Goal: Information Seeking & Learning: Check status

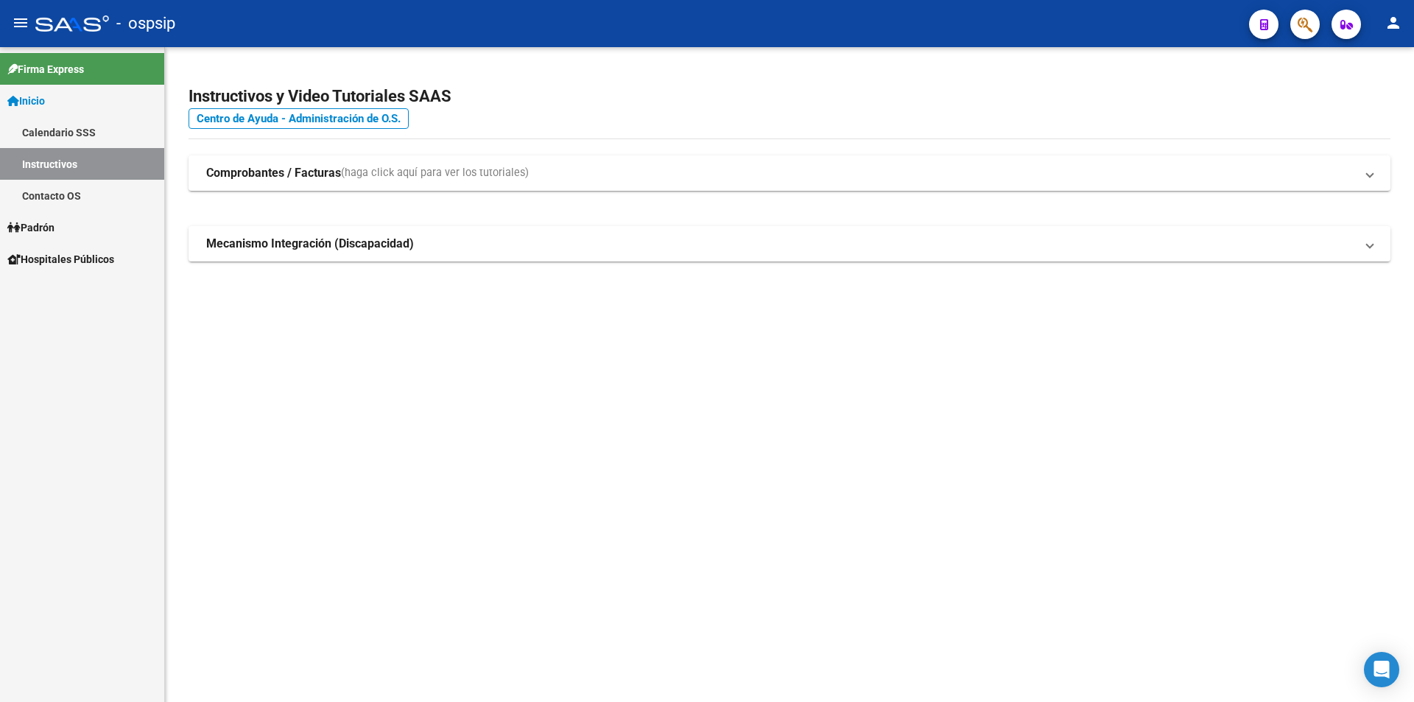
click at [97, 220] on link "Padrón" at bounding box center [82, 227] width 164 height 32
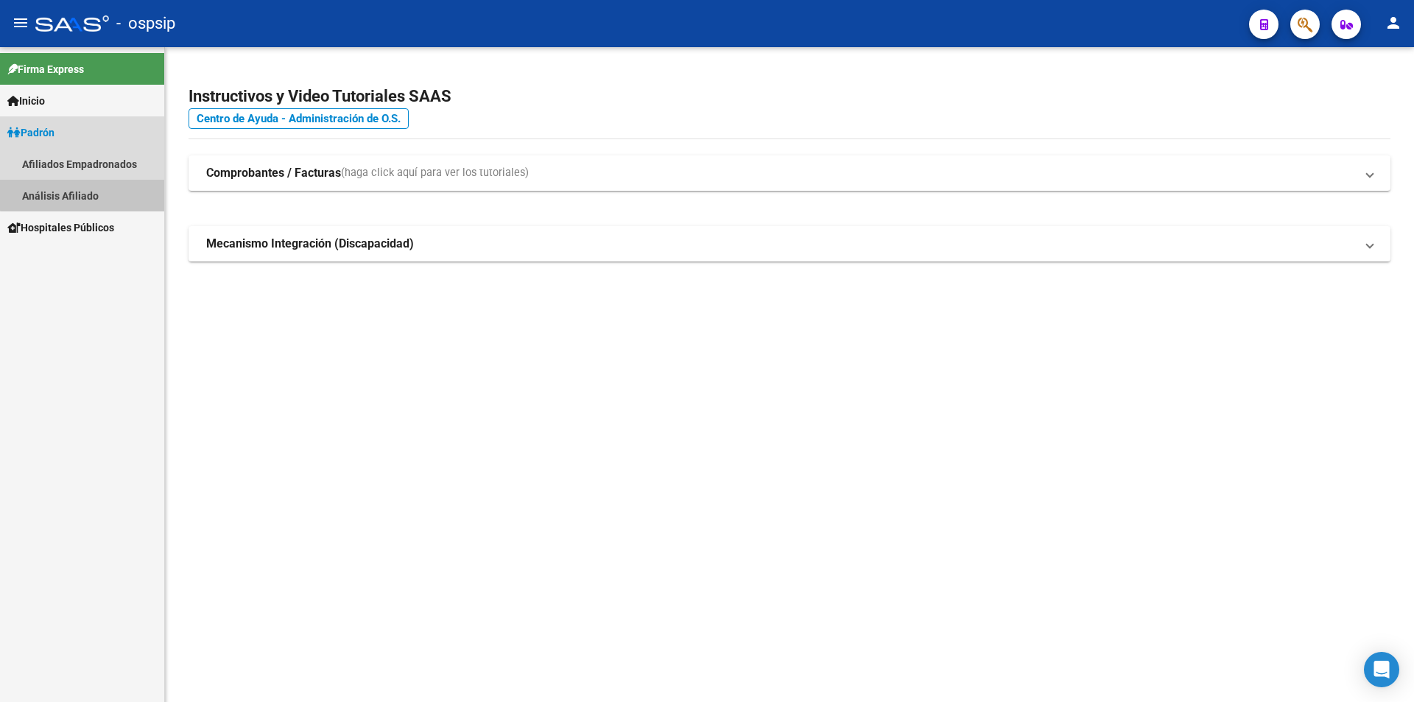
click at [94, 190] on link "Análisis Afiliado" at bounding box center [82, 196] width 164 height 32
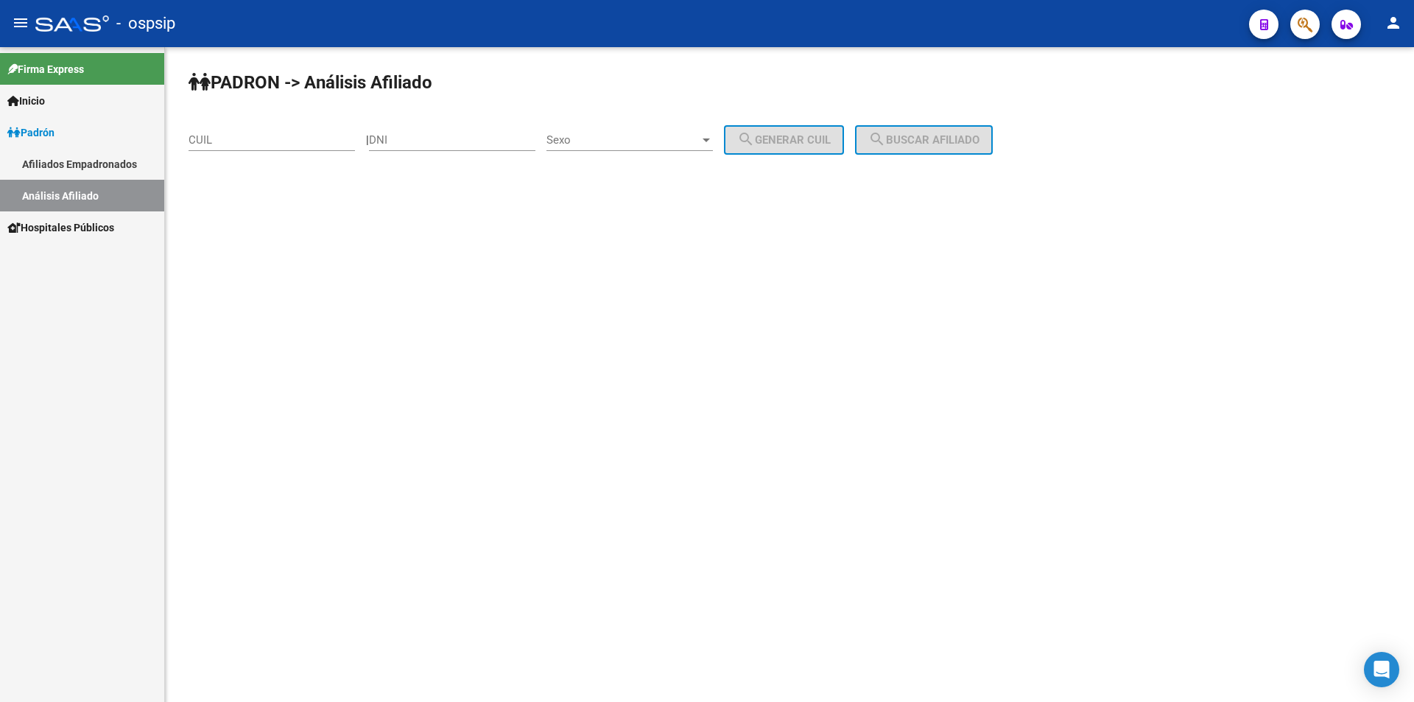
click at [452, 226] on mat-sidenav-content "PADRON -> Análisis Afiliado CUIL | DNI Sexo Sexo search Generar CUIL search Bus…" at bounding box center [789, 374] width 1249 height 655
click at [410, 133] on input "DNI" at bounding box center [452, 139] width 166 height 13
type input "42204022"
click at [713, 134] on div at bounding box center [706, 140] width 13 height 12
click at [680, 138] on span "Masculino" at bounding box center [646, 140] width 166 height 33
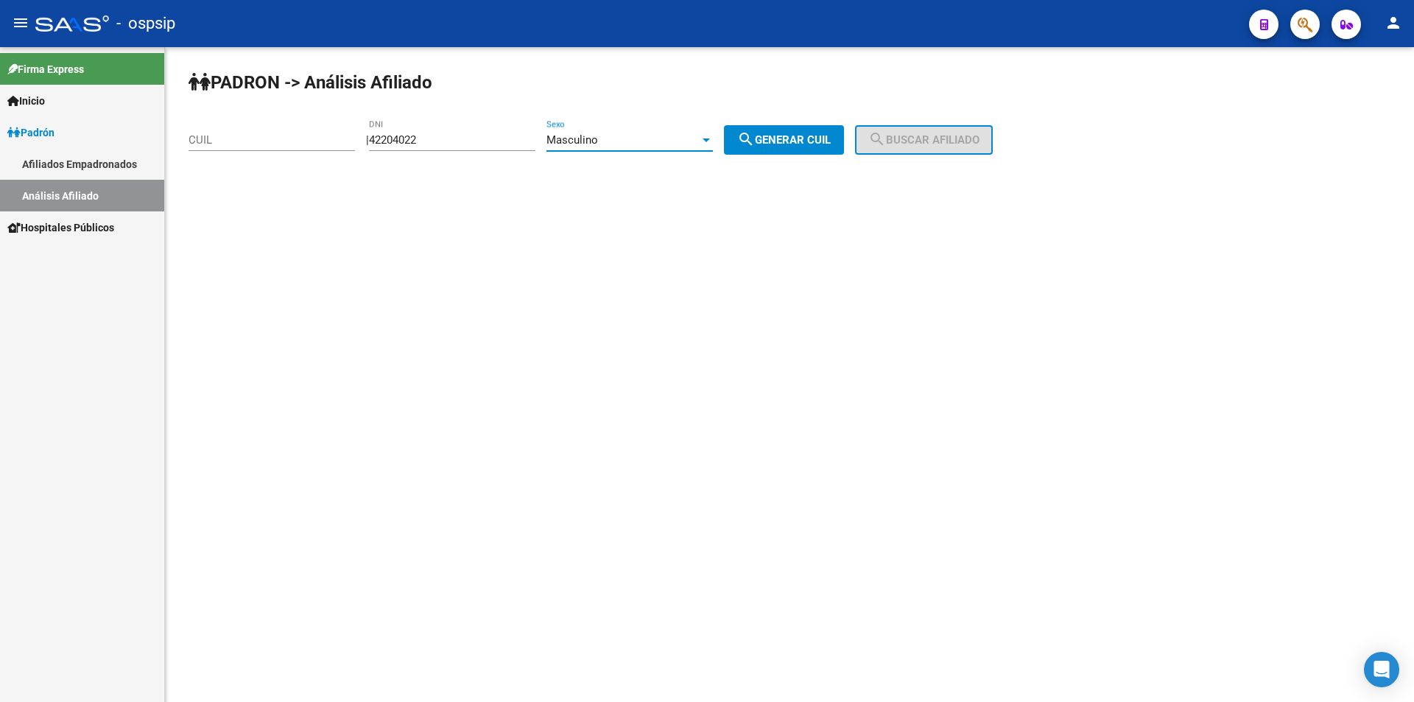
click at [755, 132] on mat-icon "search" at bounding box center [746, 139] width 18 height 18
type input "20-42204022-7"
click at [965, 132] on button "search Buscar afiliado" at bounding box center [924, 139] width 138 height 29
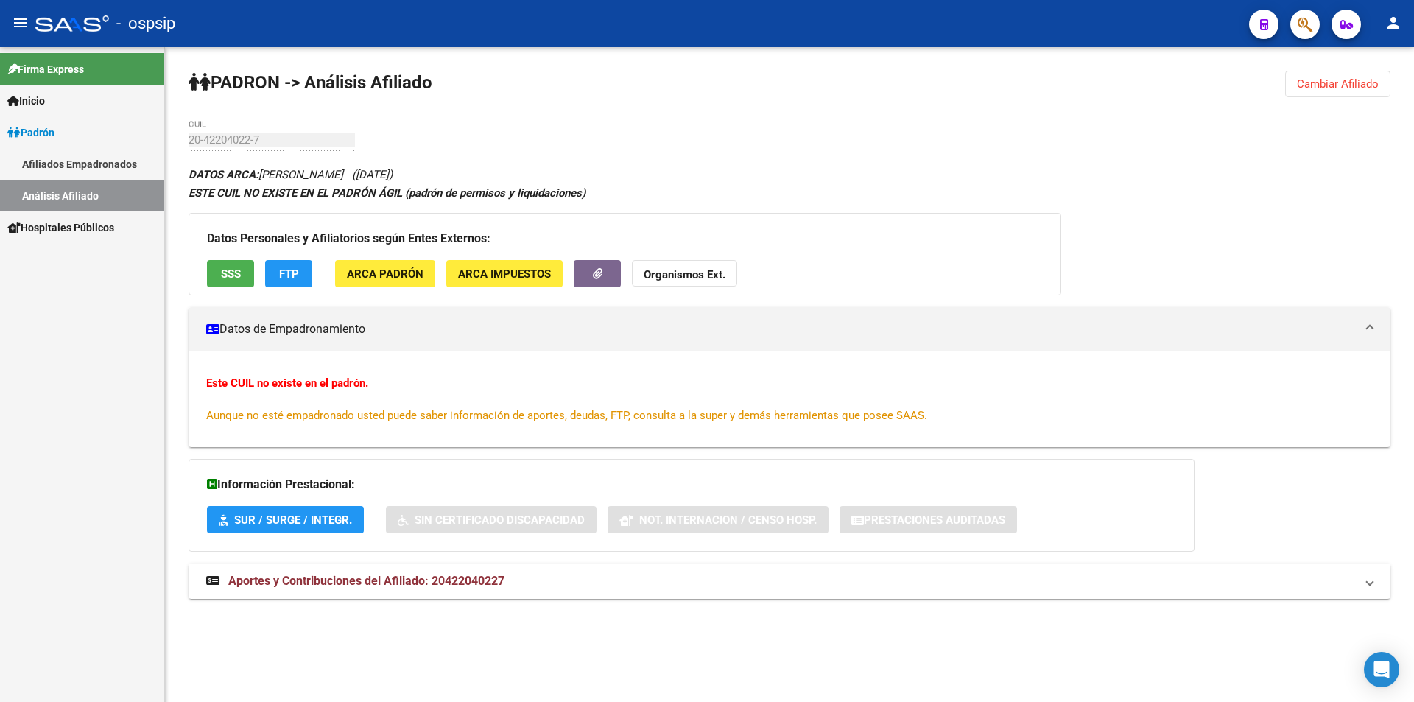
drag, startPoint x: 452, startPoint y: 170, endPoint x: 502, endPoint y: 172, distance: 50.9
click at [502, 172] on div "DATOS ARCA: [PERSON_NAME] ([DATE]) ESTE CUIL NO EXISTE EN EL PADRÓN ÁGIL (padró…" at bounding box center [790, 390] width 1202 height 450
click at [502, 171] on div "DATOS ARCA: [PERSON_NAME] ([DATE]) ESTE CUIL NO EXISTE EN EL PADRÓN ÁGIL (padró…" at bounding box center [790, 390] width 1202 height 450
click at [1308, 80] on span "Cambiar Afiliado" at bounding box center [1338, 83] width 82 height 13
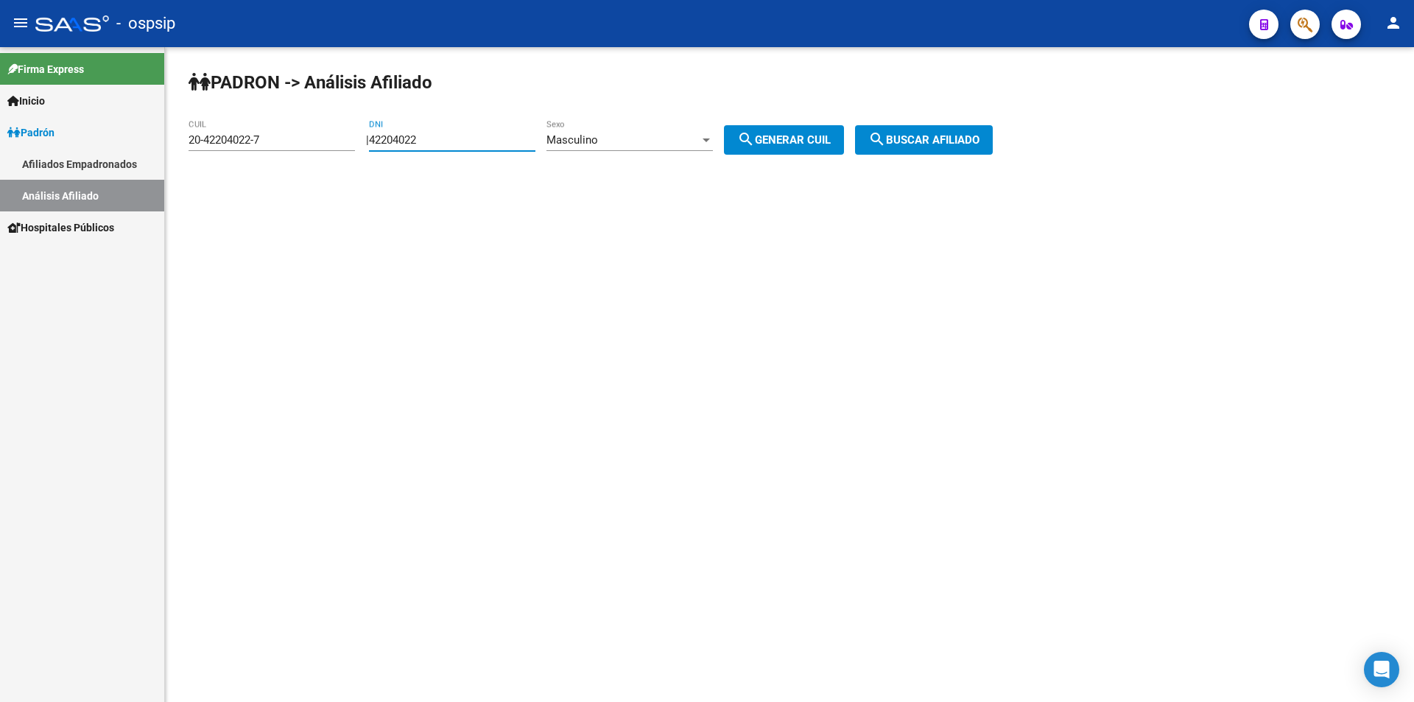
drag, startPoint x: 457, startPoint y: 134, endPoint x: 259, endPoint y: 165, distance: 200.6
click at [260, 165] on div "PADRON -> Análisis Afiliado 20-42204022-7 CUIL | 42204022 DNI Masculino Sexo se…" at bounding box center [789, 124] width 1249 height 155
drag, startPoint x: 265, startPoint y: 141, endPoint x: 36, endPoint y: 141, distance: 229.1
click at [33, 140] on mat-sidenav-container "Firma Express Inicio Calendario SSS Instructivos Contacto OS Padrón Afiliados E…" at bounding box center [707, 374] width 1414 height 655
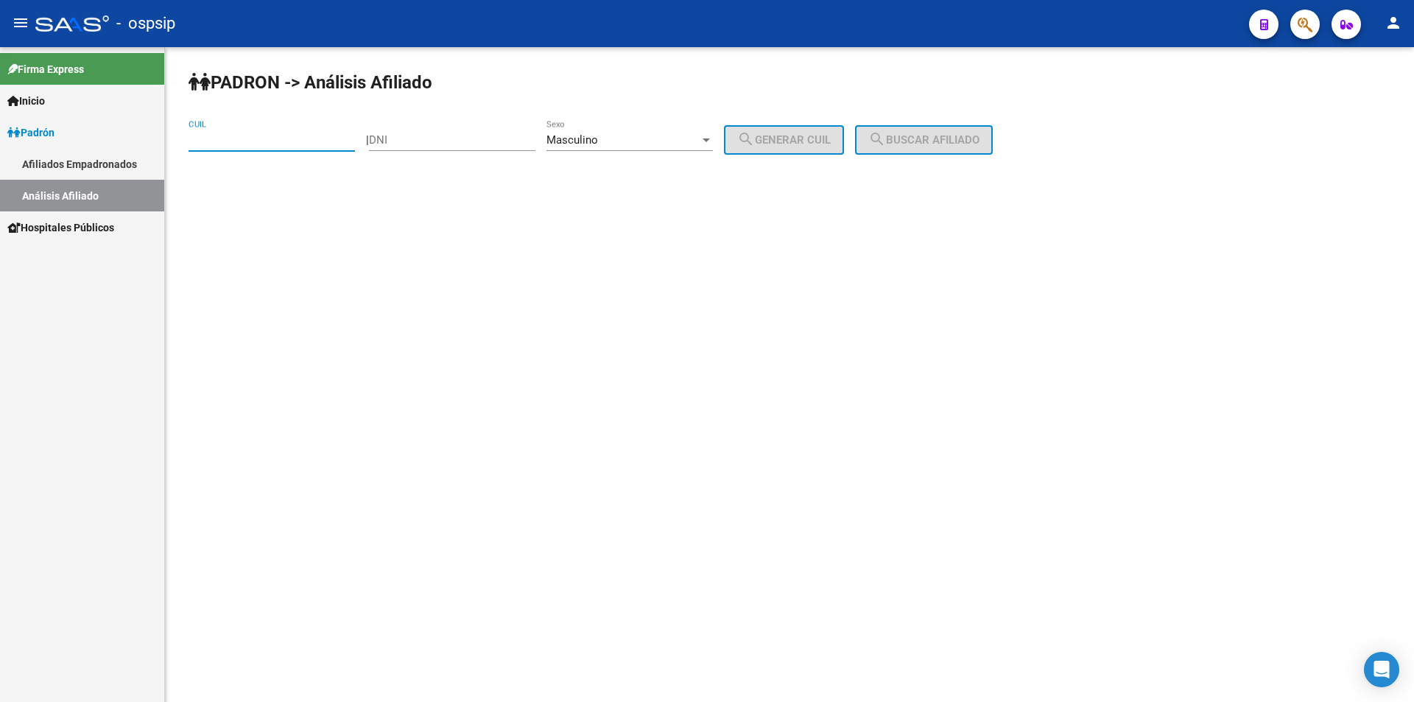
click at [455, 142] on input "DNI" at bounding box center [452, 139] width 166 height 13
type input "39949583"
click at [804, 129] on button "search Generar CUIL" at bounding box center [784, 139] width 120 height 29
type input "20-39949583-1"
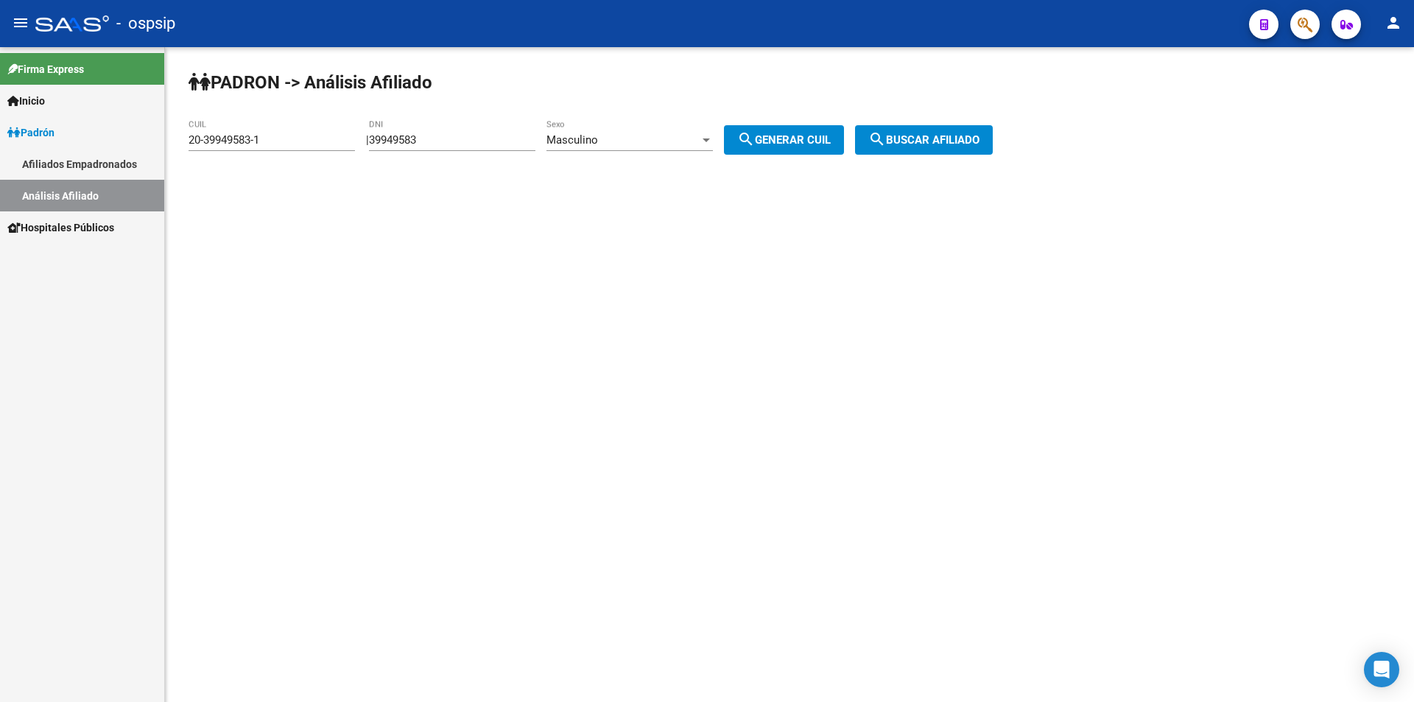
click at [932, 130] on button "search Buscar afiliado" at bounding box center [924, 139] width 138 height 29
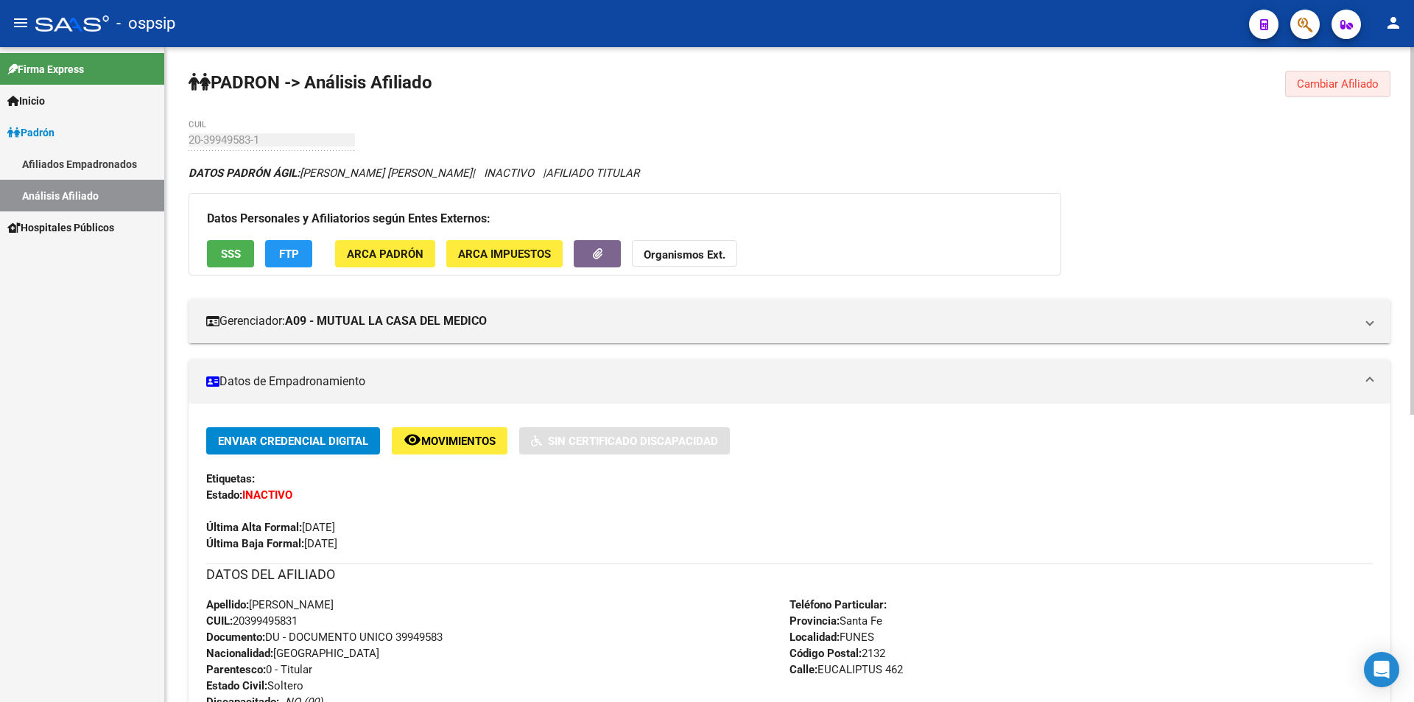
click at [1347, 75] on button "Cambiar Afiliado" at bounding box center [1338, 84] width 105 height 27
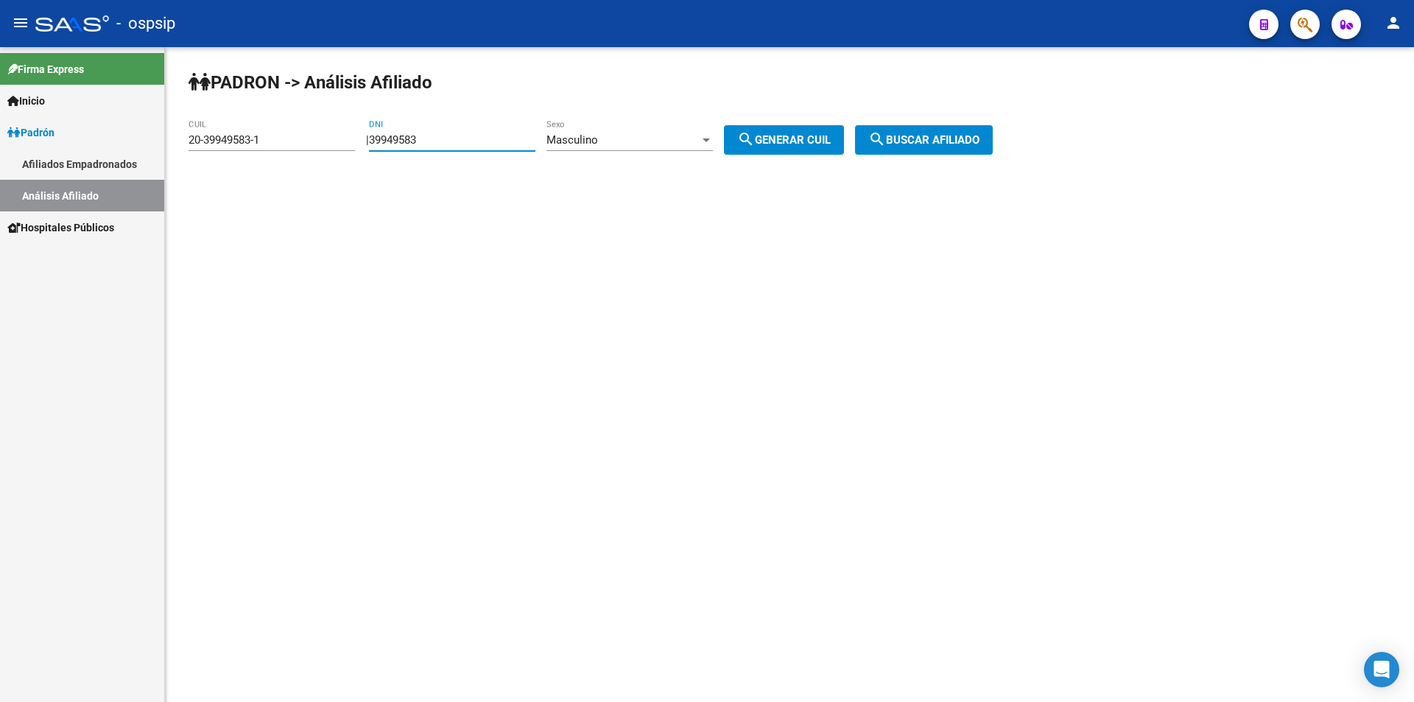
drag, startPoint x: 474, startPoint y: 138, endPoint x: 274, endPoint y: 140, distance: 199.6
click at [274, 140] on app-analisis-afiliado "PADRON -> Análisis Afiliado 20-39949583-1 CUIL | 39949583 DNI Masculino Sexo se…" at bounding box center [597, 139] width 816 height 13
drag, startPoint x: 297, startPoint y: 134, endPoint x: 157, endPoint y: 131, distance: 140.0
click at [166, 138] on div "PADRON -> Análisis Afiliado 20-39949583-1 CUIL | DNI Masculino Sexo search Gene…" at bounding box center [789, 124] width 1249 height 155
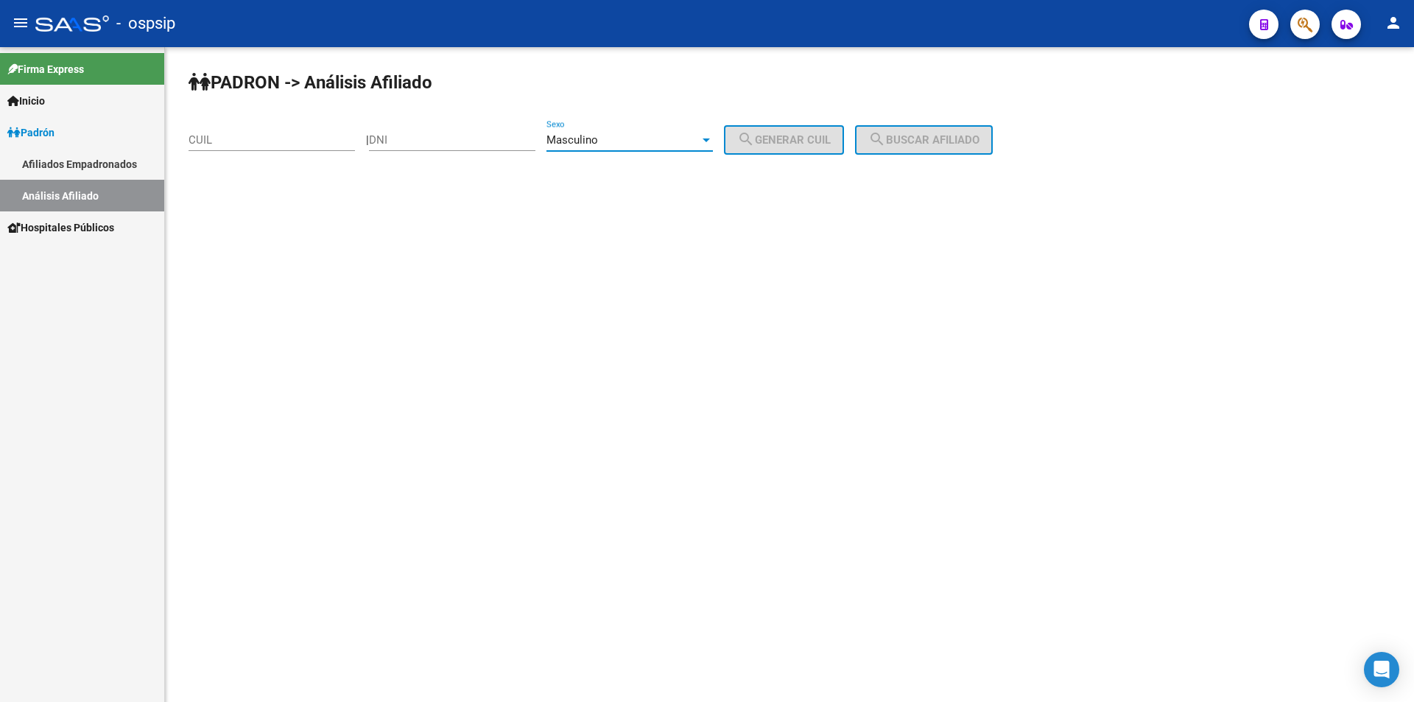
click at [598, 138] on span "Masculino" at bounding box center [573, 139] width 52 height 13
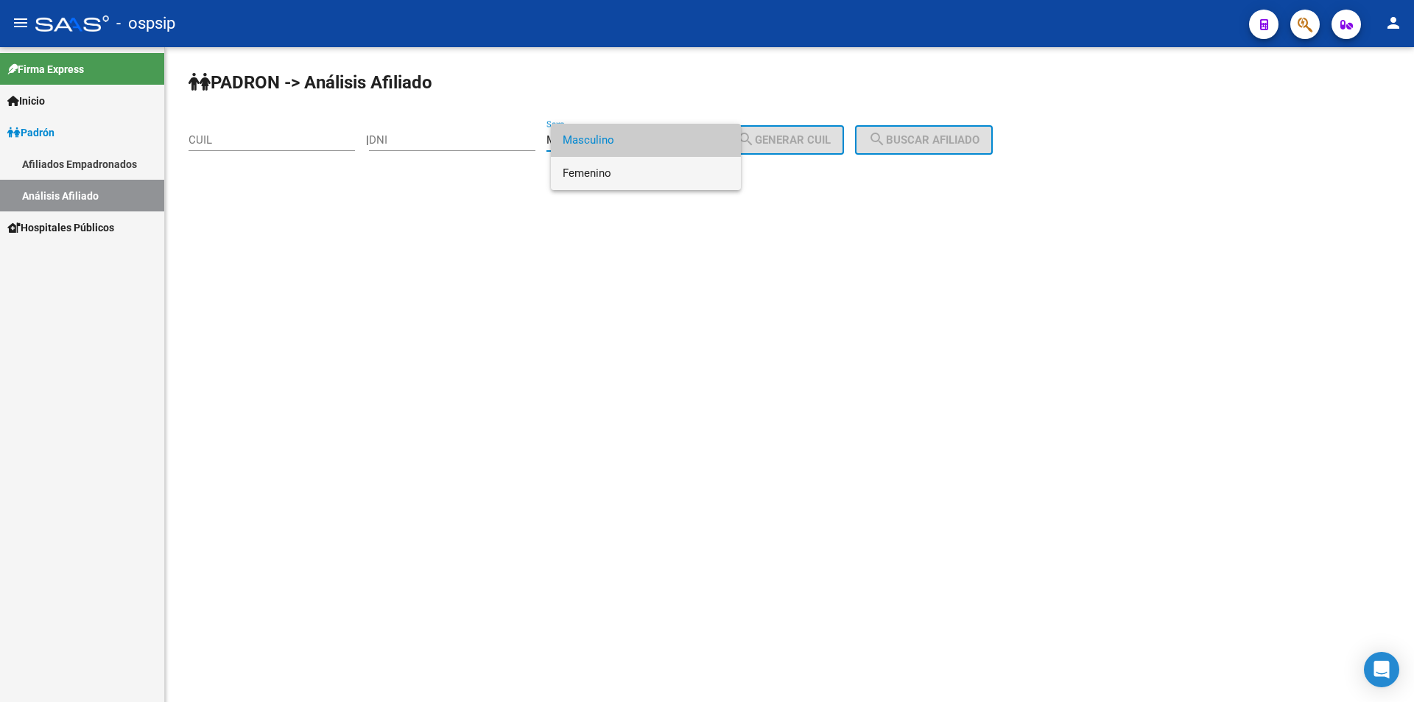
click at [612, 174] on span "Femenino" at bounding box center [646, 173] width 166 height 33
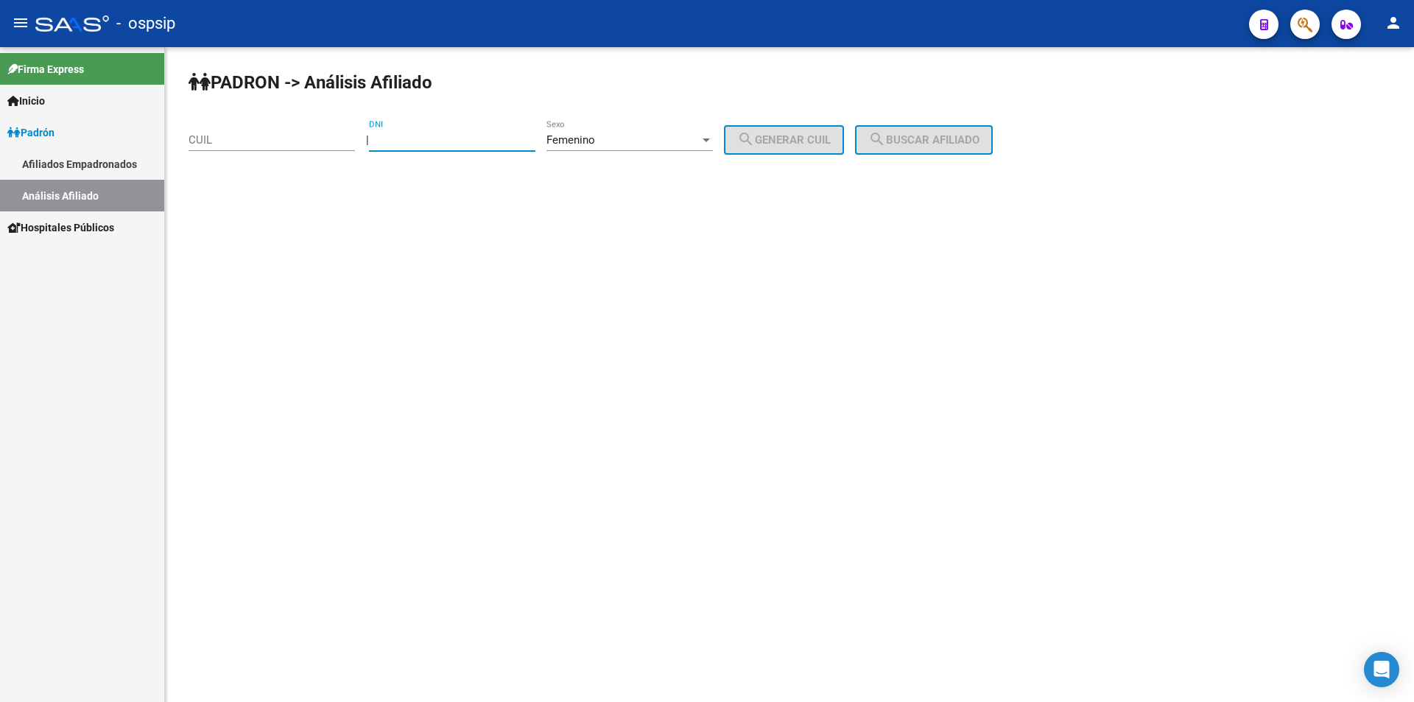
click at [536, 141] on input "DNI" at bounding box center [452, 139] width 166 height 13
type input "54059352"
click at [799, 136] on span "search Generar CUIL" at bounding box center [784, 139] width 94 height 13
type input "27-54059352-9"
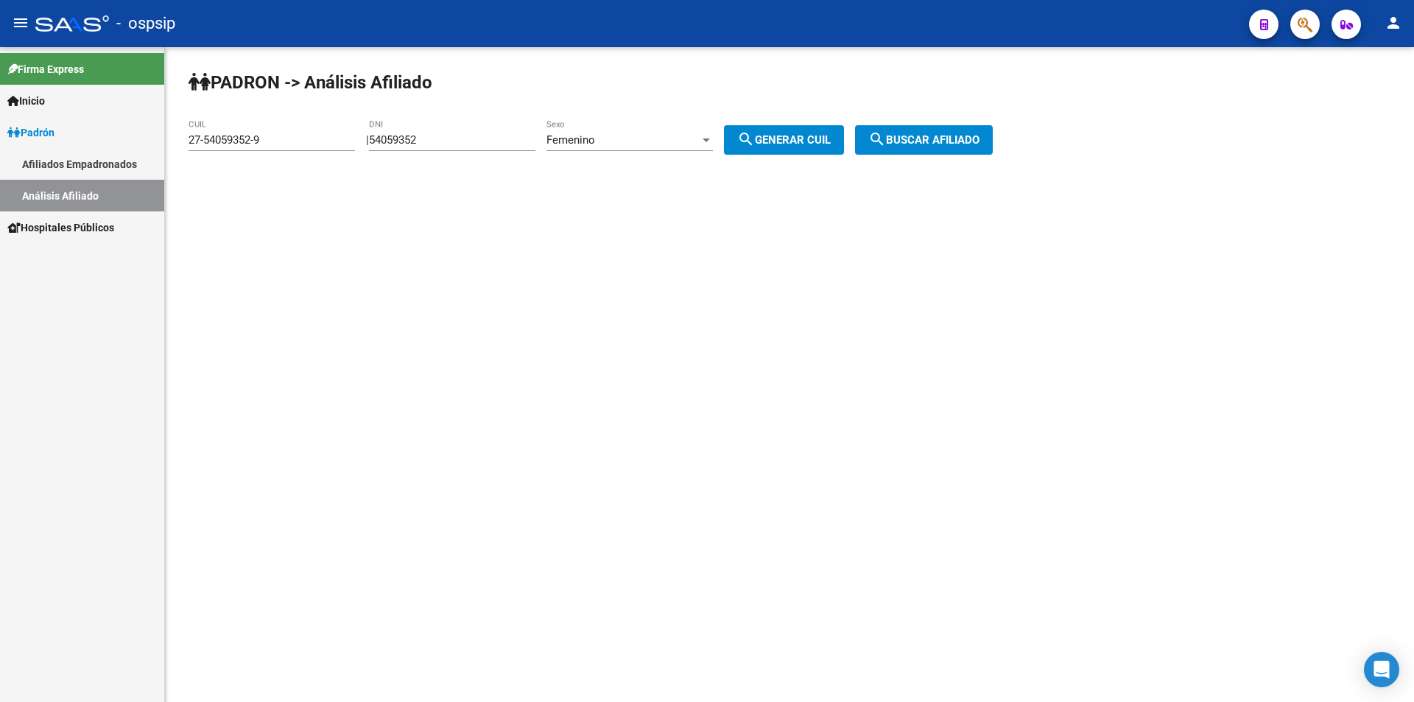
click at [947, 147] on button "search Buscar afiliado" at bounding box center [924, 139] width 138 height 29
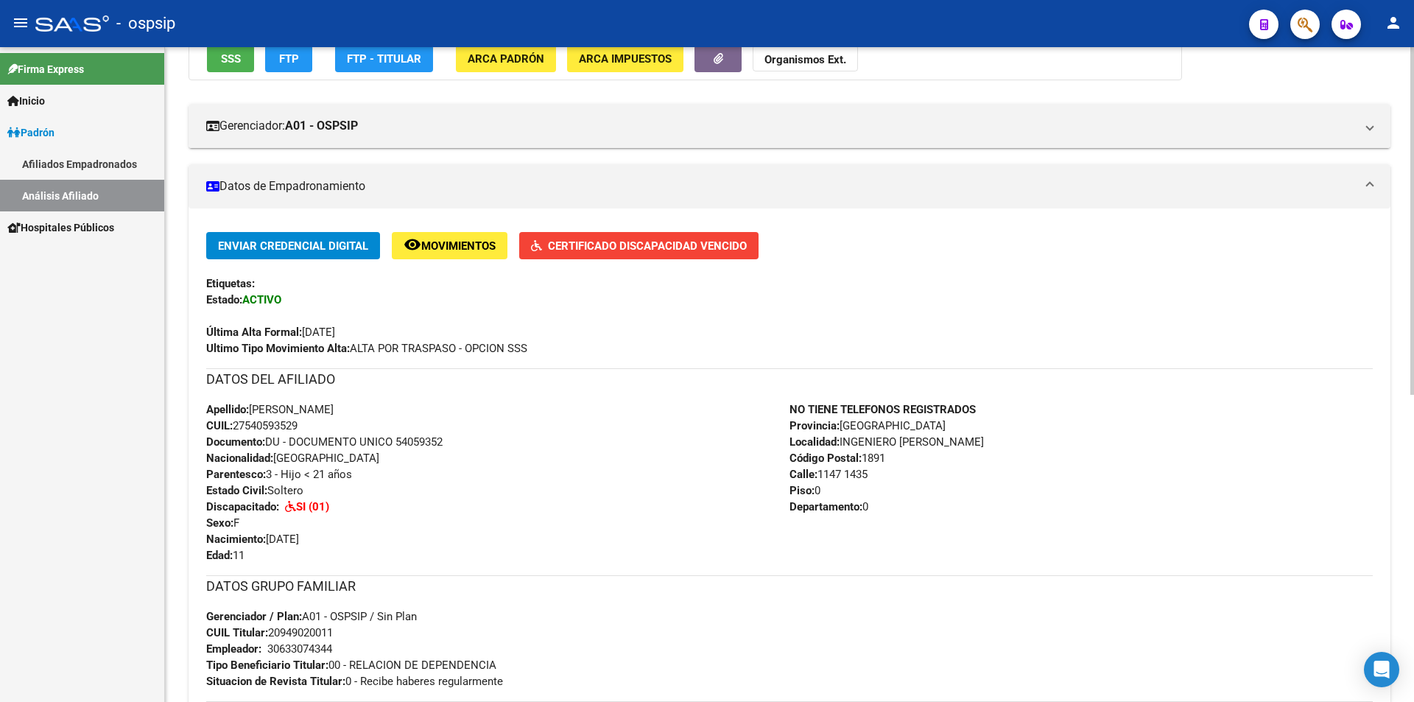
scroll to position [221, 0]
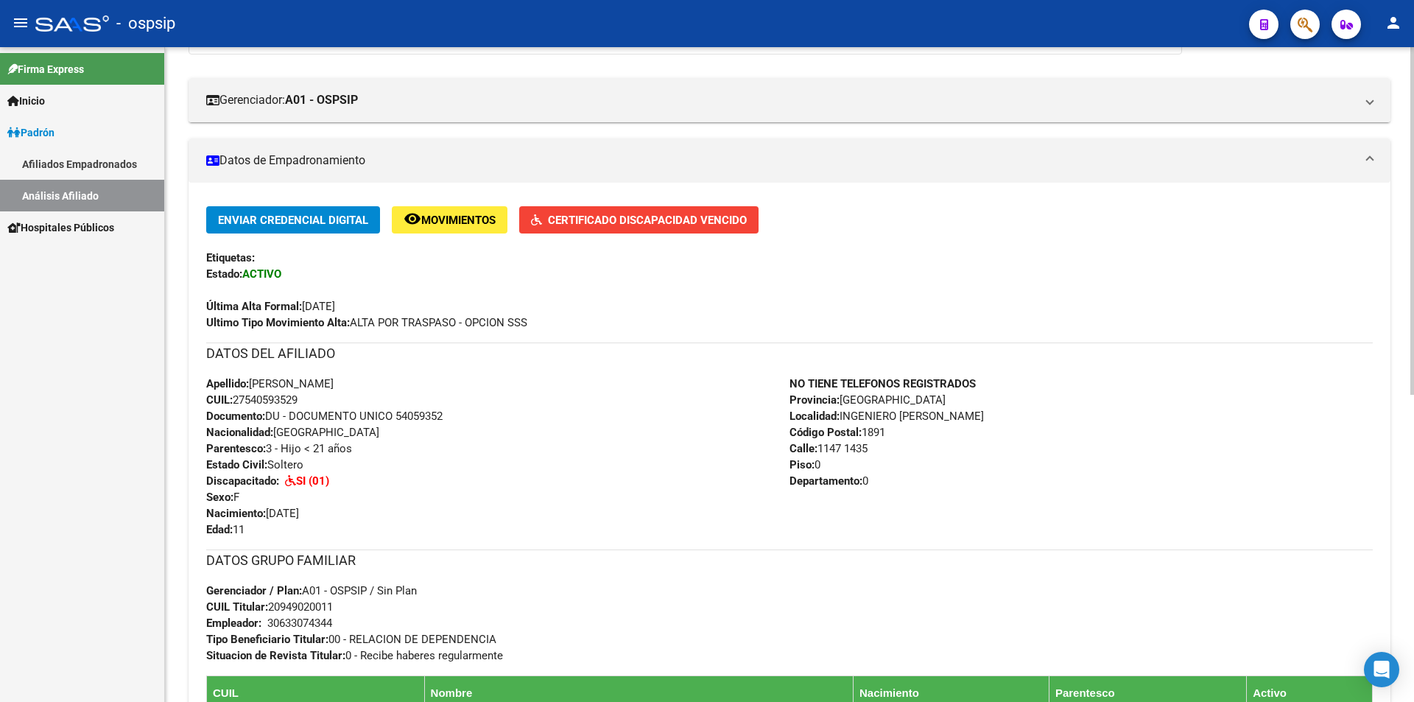
drag, startPoint x: 207, startPoint y: 256, endPoint x: 585, endPoint y: 653, distance: 547.6
click at [585, 653] on div "Enviar Credencial Digital remove_red_eye Movimientos Certificado Discapacidad V…" at bounding box center [789, 500] width 1167 height 589
click at [596, 527] on div "Apellido: [PERSON_NAME]: 27540593529 Documento: DU - DOCUMENTO UNICO 54059352 N…" at bounding box center [497, 457] width 583 height 162
drag, startPoint x: 207, startPoint y: 250, endPoint x: 827, endPoint y: 652, distance: 738.3
click at [827, 652] on div "Enviar Credencial Digital remove_red_eye Movimientos Certificado Discapacidad V…" at bounding box center [789, 500] width 1167 height 589
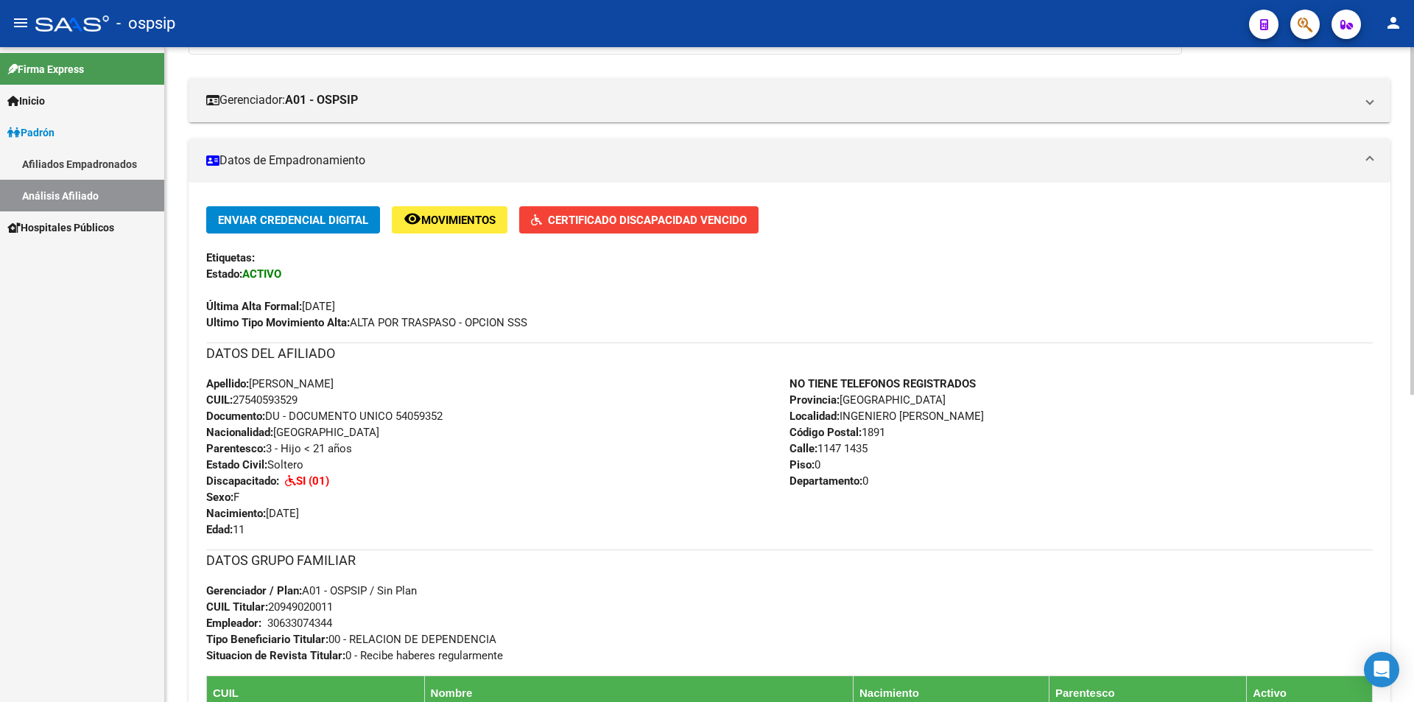
click at [682, 483] on div "Apellido: [PERSON_NAME]: 27540593529 Documento: DU - DOCUMENTO UNICO 54059352 N…" at bounding box center [497, 457] width 583 height 162
click at [544, 242] on div "Enviar Credencial Digital remove_red_eye Movimientos Certificado Discapacidad V…" at bounding box center [789, 268] width 1167 height 124
click at [544, 241] on div "Enviar Credencial Digital remove_red_eye Movimientos Certificado Discapacidad V…" at bounding box center [789, 268] width 1167 height 124
drag, startPoint x: 536, startPoint y: 247, endPoint x: 584, endPoint y: 250, distance: 48.7
click at [584, 250] on div "Enviar Credencial Digital remove_red_eye Movimientos Certificado Discapacidad V…" at bounding box center [789, 268] width 1167 height 124
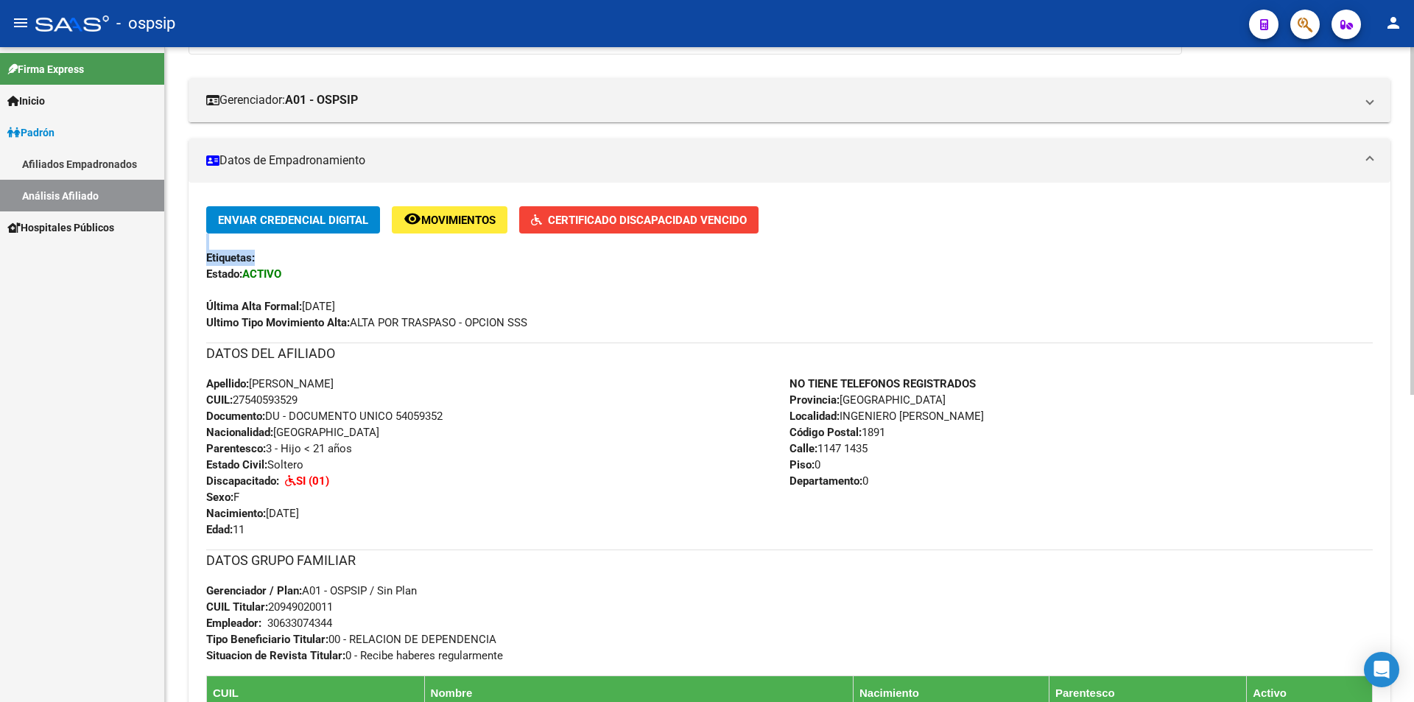
click at [584, 254] on div "Etiquetas:" at bounding box center [789, 258] width 1167 height 16
click at [595, 257] on div "Etiquetas:" at bounding box center [789, 258] width 1167 height 16
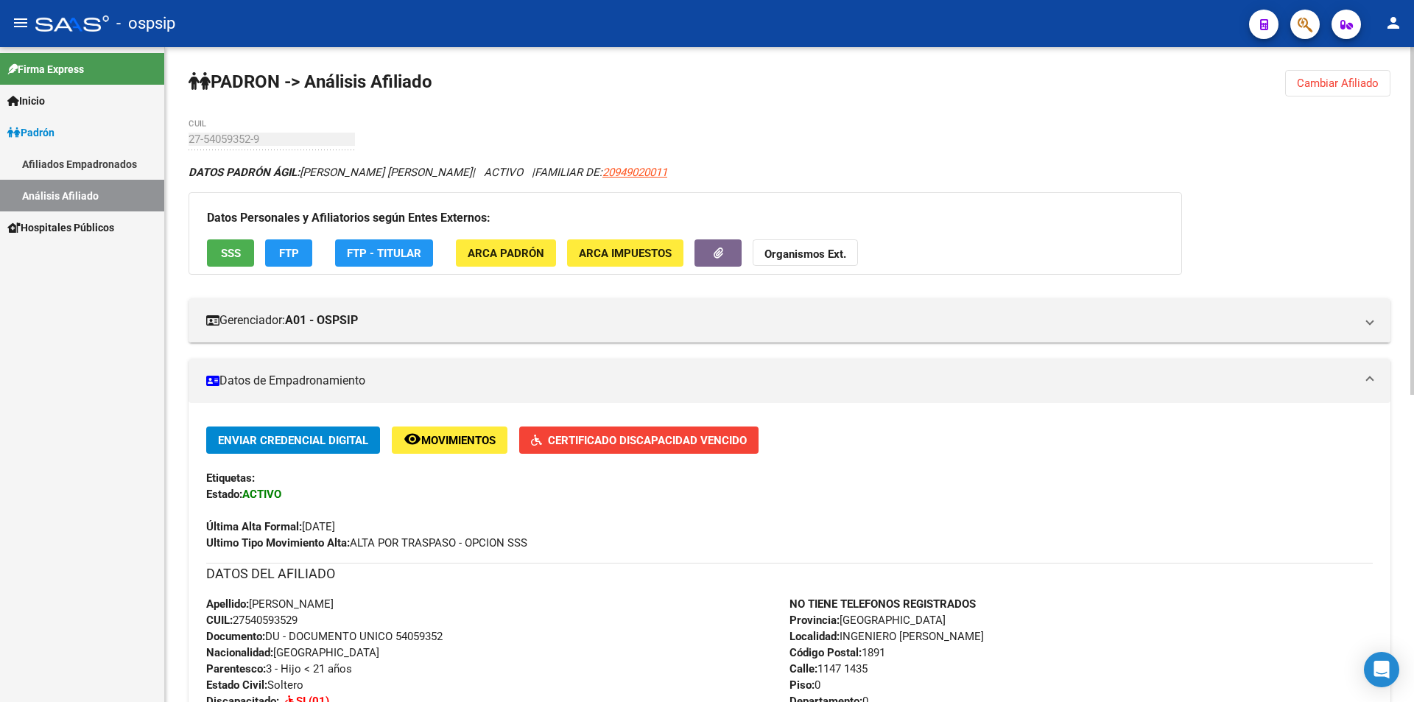
scroll to position [0, 0]
click at [1300, 74] on button "Cambiar Afiliado" at bounding box center [1338, 84] width 105 height 27
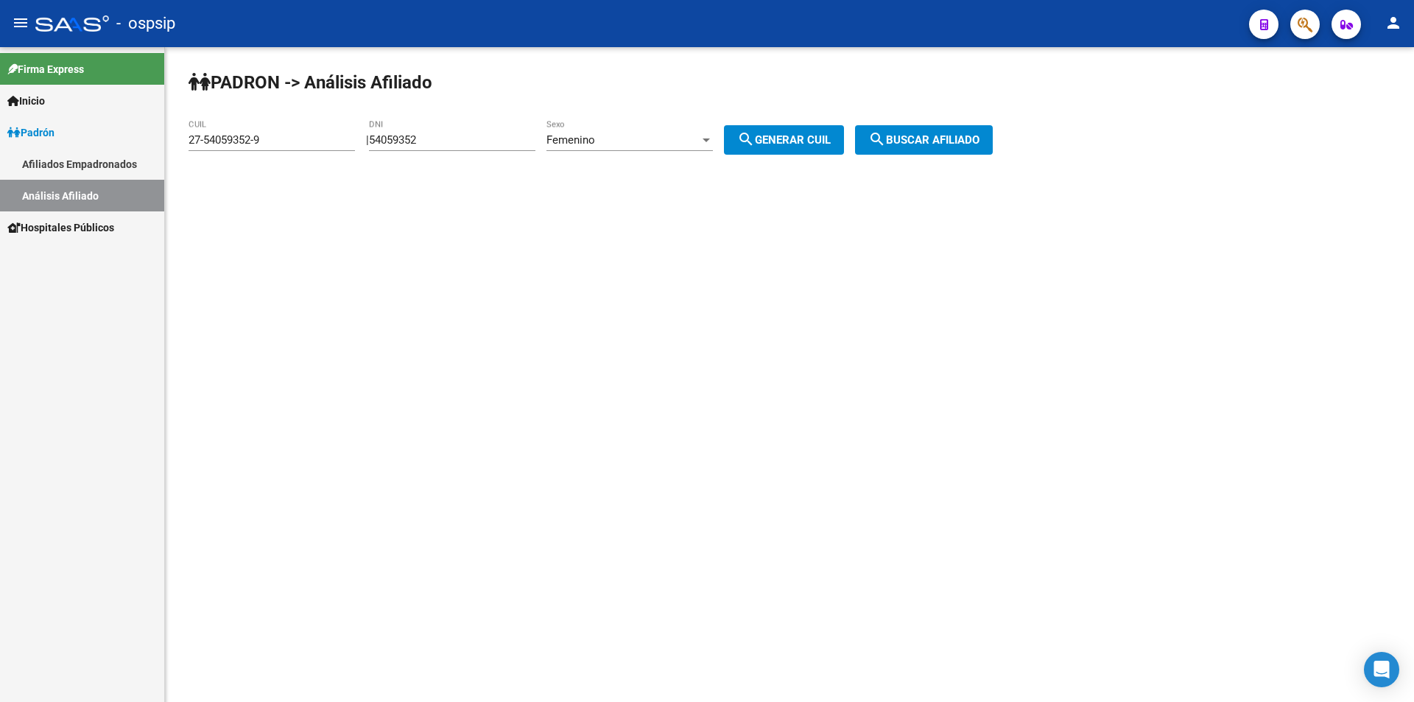
click at [594, 130] on div "Femenino Sexo" at bounding box center [630, 135] width 166 height 32
drag, startPoint x: 595, startPoint y: 142, endPoint x: 528, endPoint y: 141, distance: 67.1
click at [594, 141] on span "Femenino" at bounding box center [646, 140] width 166 height 33
drag, startPoint x: 472, startPoint y: 138, endPoint x: 346, endPoint y: 157, distance: 128.1
click at [346, 147] on app-analisis-afiliado "PADRON -> Análisis Afiliado 27-54059352-9 CUIL | 54059352 DNI Femenino Sexo sea…" at bounding box center [597, 139] width 816 height 13
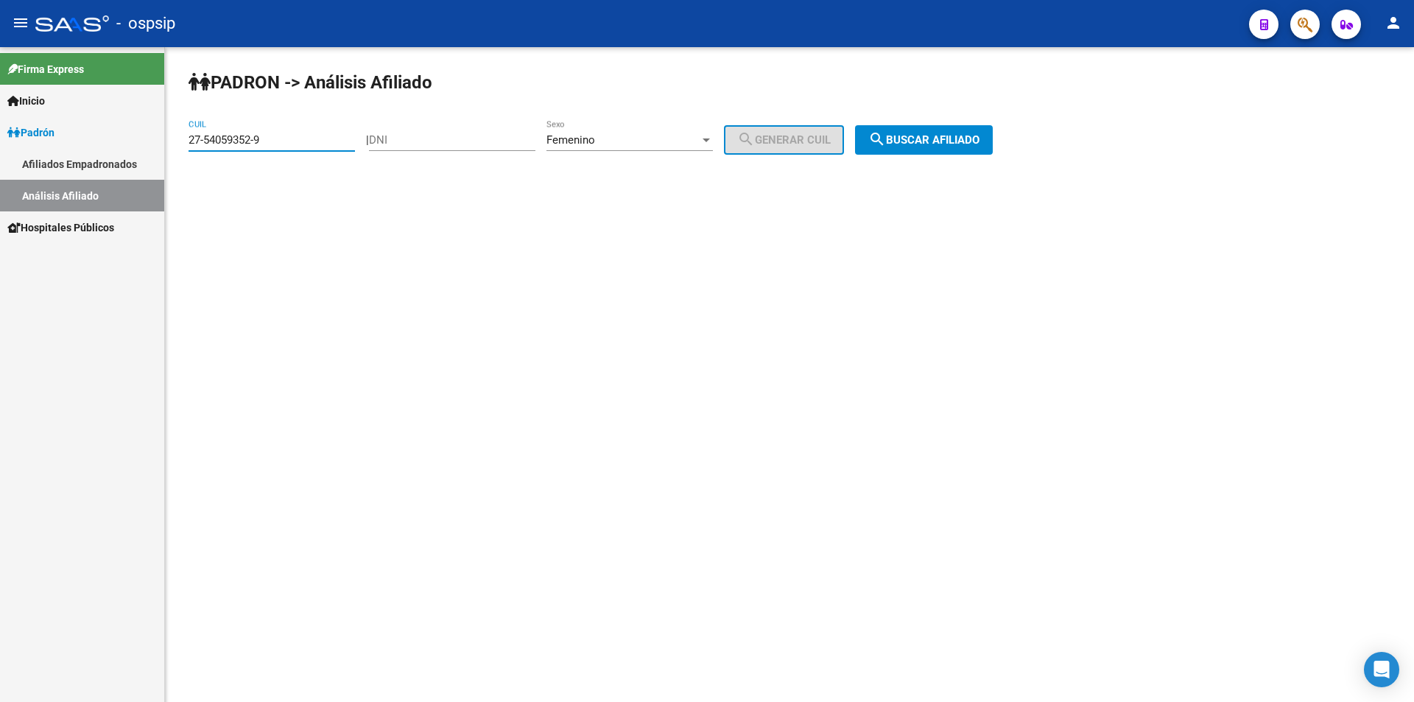
drag, startPoint x: 283, startPoint y: 138, endPoint x: 70, endPoint y: 137, distance: 212.9
click at [70, 137] on mat-sidenav-container "Firma Express Inicio Calendario SSS Instructivos Contacto OS Padrón Afiliados E…" at bounding box center [707, 374] width 1414 height 655
click at [409, 138] on input "DNI" at bounding box center [452, 139] width 166 height 13
type input "1"
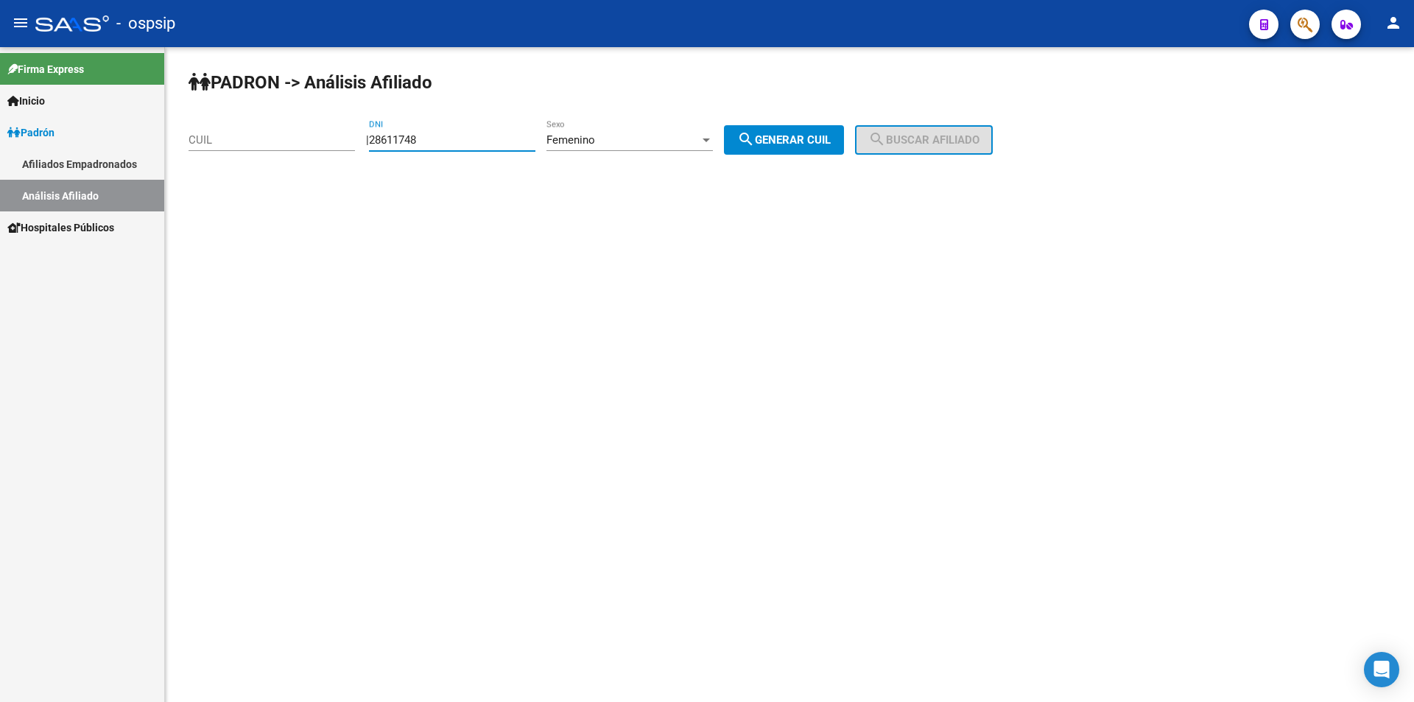
type input "28611748"
click at [818, 137] on span "search Generar CUIL" at bounding box center [784, 139] width 94 height 13
type input "27-28611748-7"
click at [886, 141] on mat-icon "search" at bounding box center [878, 139] width 18 height 18
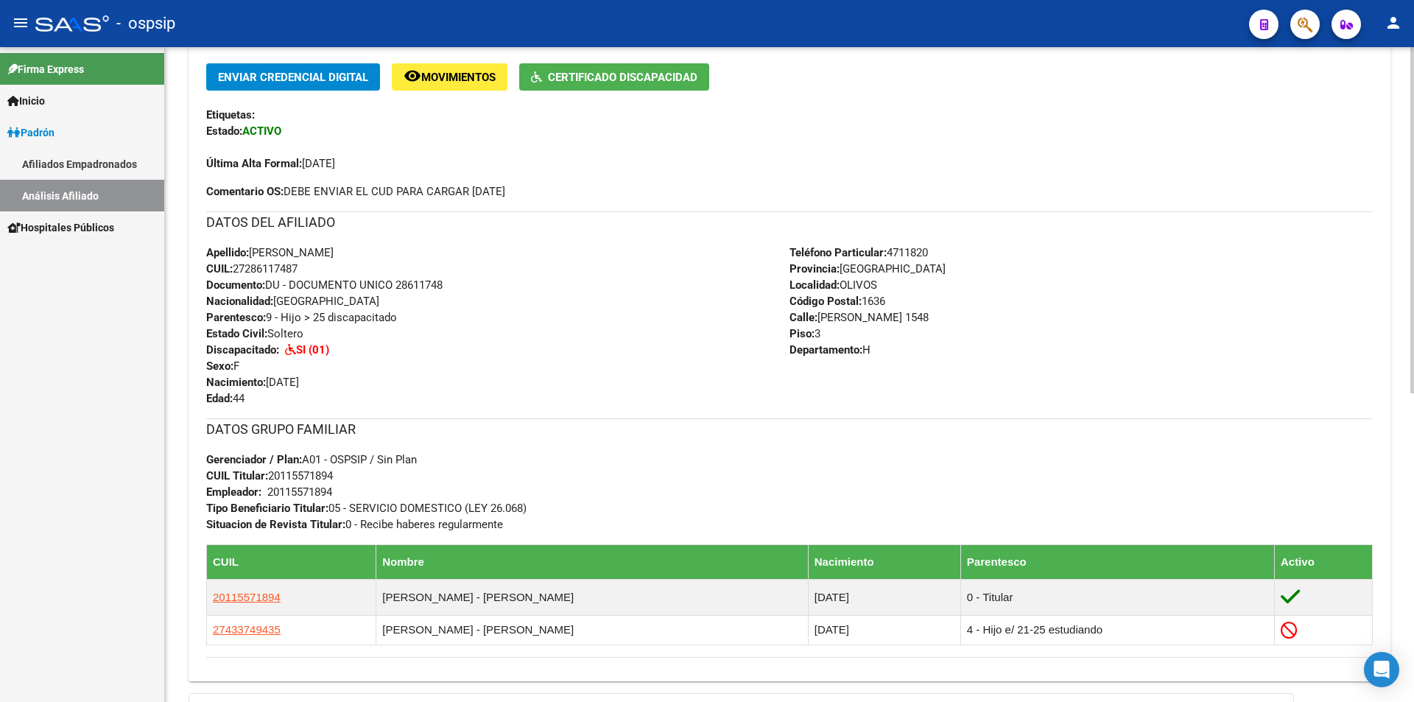
scroll to position [368, 0]
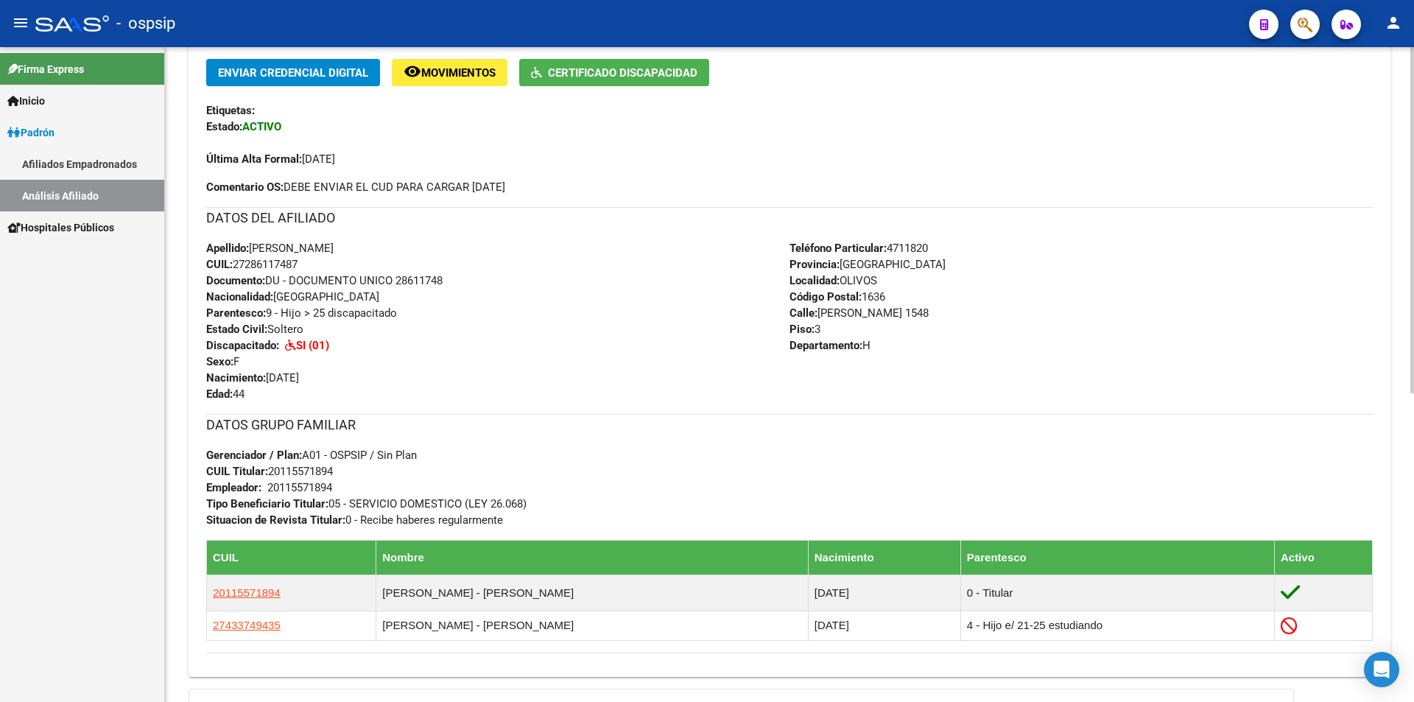
drag, startPoint x: 205, startPoint y: 244, endPoint x: 957, endPoint y: 399, distance: 767.9
click at [957, 399] on div "Enviar Credencial Digital remove_red_eye Movimientos Certificado Discapacidad E…" at bounding box center [790, 362] width 1202 height 606
click at [958, 392] on div "Teléfono Particular: 4711820 Provincia: [GEOGRAPHIC_DATA] Localidad: OLIVOS Cód…" at bounding box center [1081, 321] width 583 height 162
drag, startPoint x: 874, startPoint y: 497, endPoint x: 534, endPoint y: 446, distance: 344.0
click at [409, 446] on div "DATOS GRUPO FAMILIAR Gerenciador / Plan: A01 - OSPSIP / Sin Plan CUIL Titular: …" at bounding box center [789, 471] width 1167 height 114
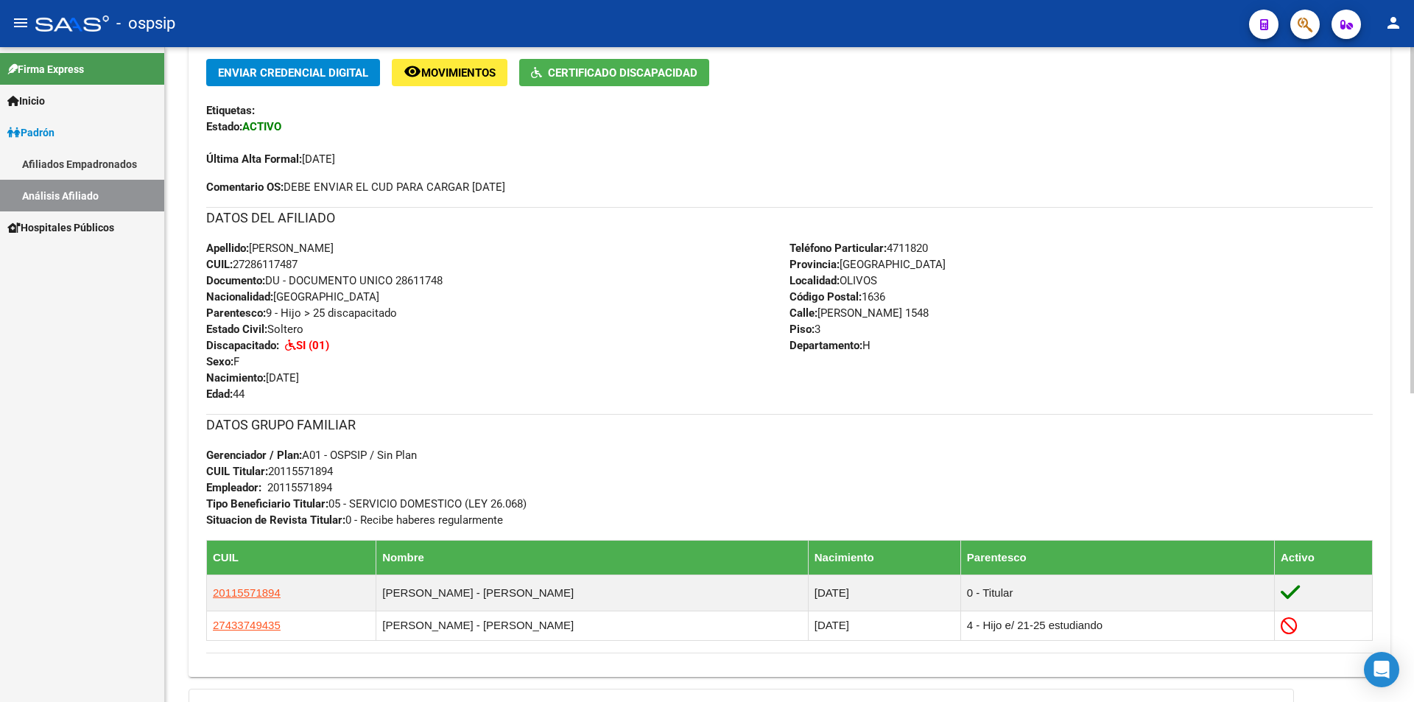
click at [1081, 503] on div "DATOS GRUPO FAMILIAR Gerenciador / Plan: A01 - OSPSIP / Sin Plan CUIL Titular: …" at bounding box center [789, 471] width 1167 height 114
drag, startPoint x: 1051, startPoint y: 518, endPoint x: 282, endPoint y: 217, distance: 825.7
click at [282, 217] on div "Enviar Credencial Digital remove_red_eye Movimientos Certificado Discapacidad E…" at bounding box center [789, 356] width 1167 height 595
click at [522, 273] on div "Apellido: [PERSON_NAME]: 27286117487 Documento: DU - DOCUMENTO UNICO 28611748 N…" at bounding box center [497, 321] width 583 height 162
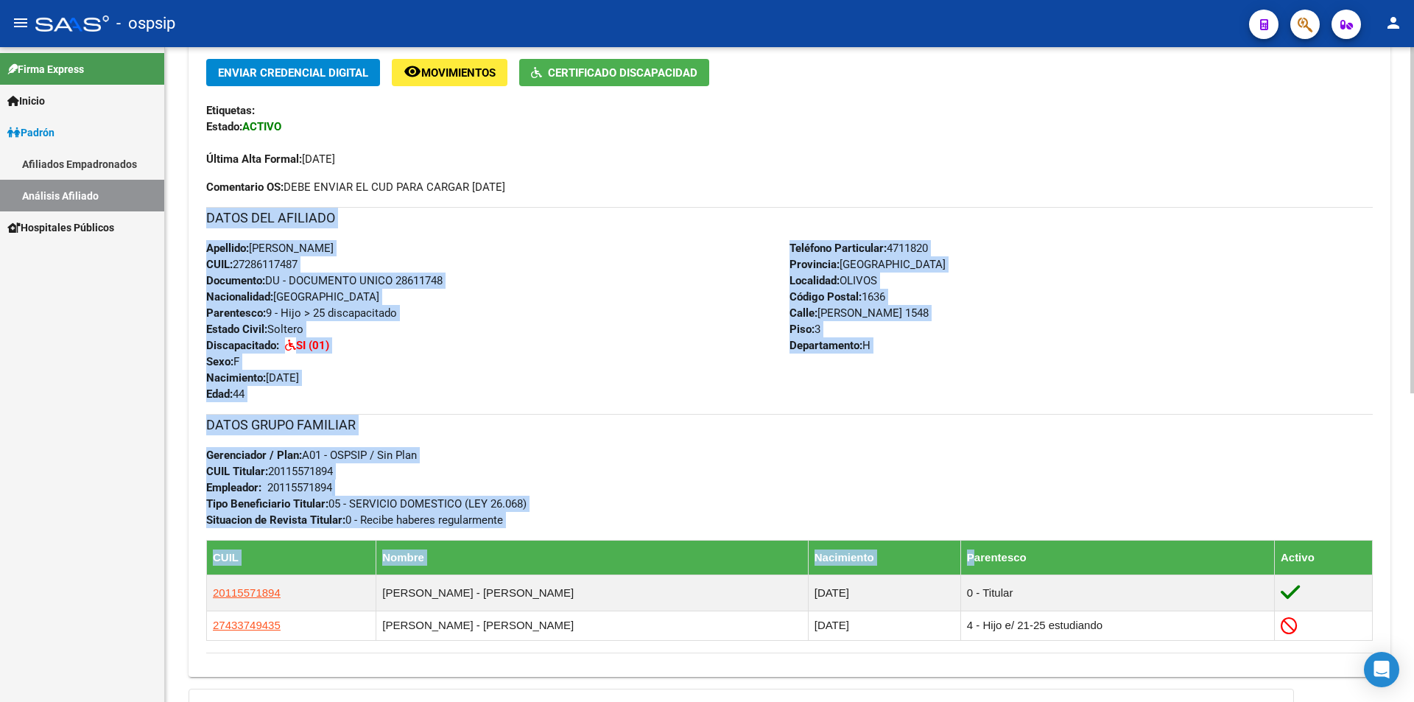
drag, startPoint x: 206, startPoint y: 211, endPoint x: 919, endPoint y: 544, distance: 786.4
click at [919, 544] on div "Enviar Credencial Digital remove_red_eye Movimientos Certificado Discapacidad E…" at bounding box center [789, 356] width 1167 height 595
click at [904, 501] on div "DATOS GRUPO FAMILIAR Gerenciador / Plan: A01 - OSPSIP / Sin Plan CUIL Titular: …" at bounding box center [789, 471] width 1167 height 114
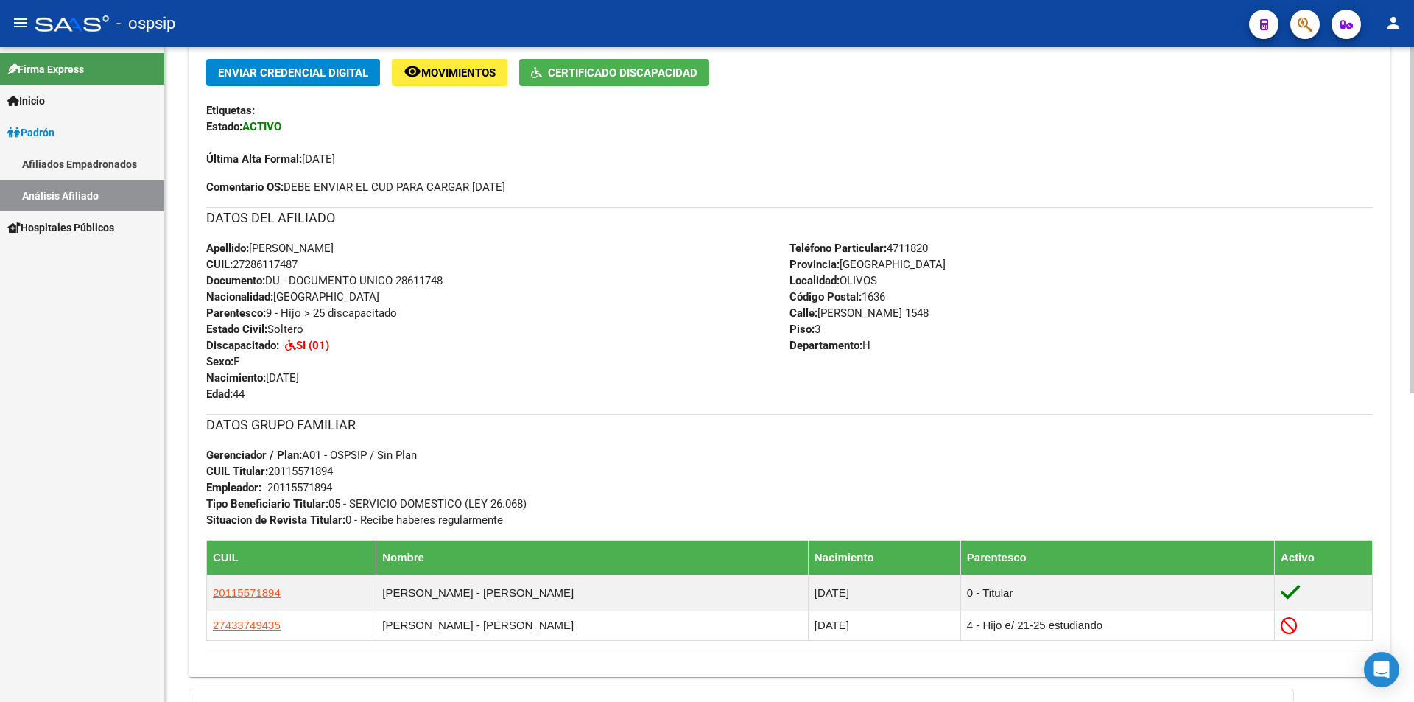
drag, startPoint x: 985, startPoint y: 497, endPoint x: 518, endPoint y: 509, distance: 467.2
click at [518, 509] on div "DATOS GRUPO FAMILIAR Gerenciador / Plan: A01 - OSPSIP / Sin Plan CUIL Titular: …" at bounding box center [789, 471] width 1167 height 114
click at [615, 511] on div "DATOS GRUPO FAMILIAR Gerenciador / Plan: A01 - OSPSIP / Sin Plan CUIL Titular: …" at bounding box center [789, 471] width 1167 height 114
click at [906, 536] on div "DATOS GRUPO FAMILIAR Gerenciador / Plan: A01 - OSPSIP / Sin Plan CUIL Titular: …" at bounding box center [789, 527] width 1167 height 227
click at [925, 513] on div "DATOS GRUPO FAMILIAR Gerenciador / Plan: A01 - OSPSIP / Sin Plan CUIL Titular: …" at bounding box center [789, 471] width 1167 height 114
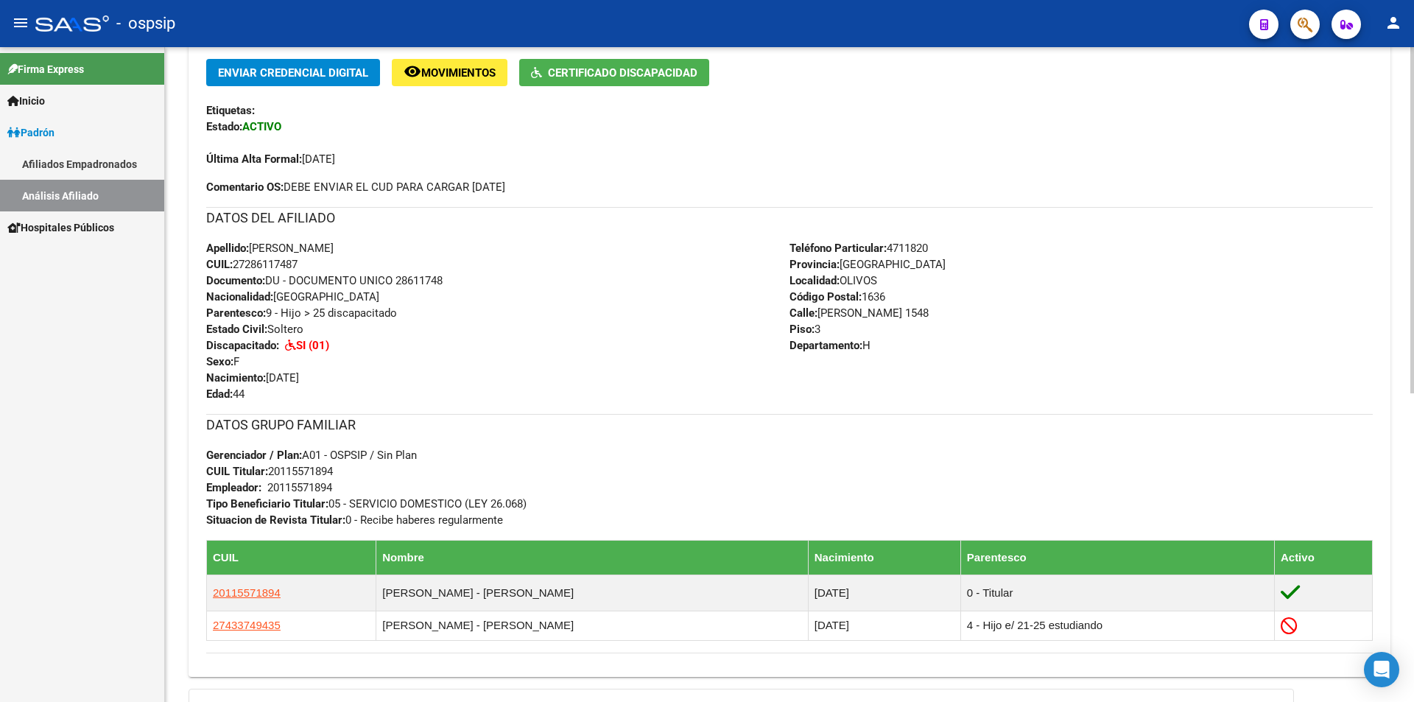
drag, startPoint x: 937, startPoint y: 515, endPoint x: 217, endPoint y: 197, distance: 786.7
click at [217, 197] on div "Enviar Credencial Digital remove_red_eye Movimientos Certificado Discapacidad E…" at bounding box center [789, 356] width 1167 height 595
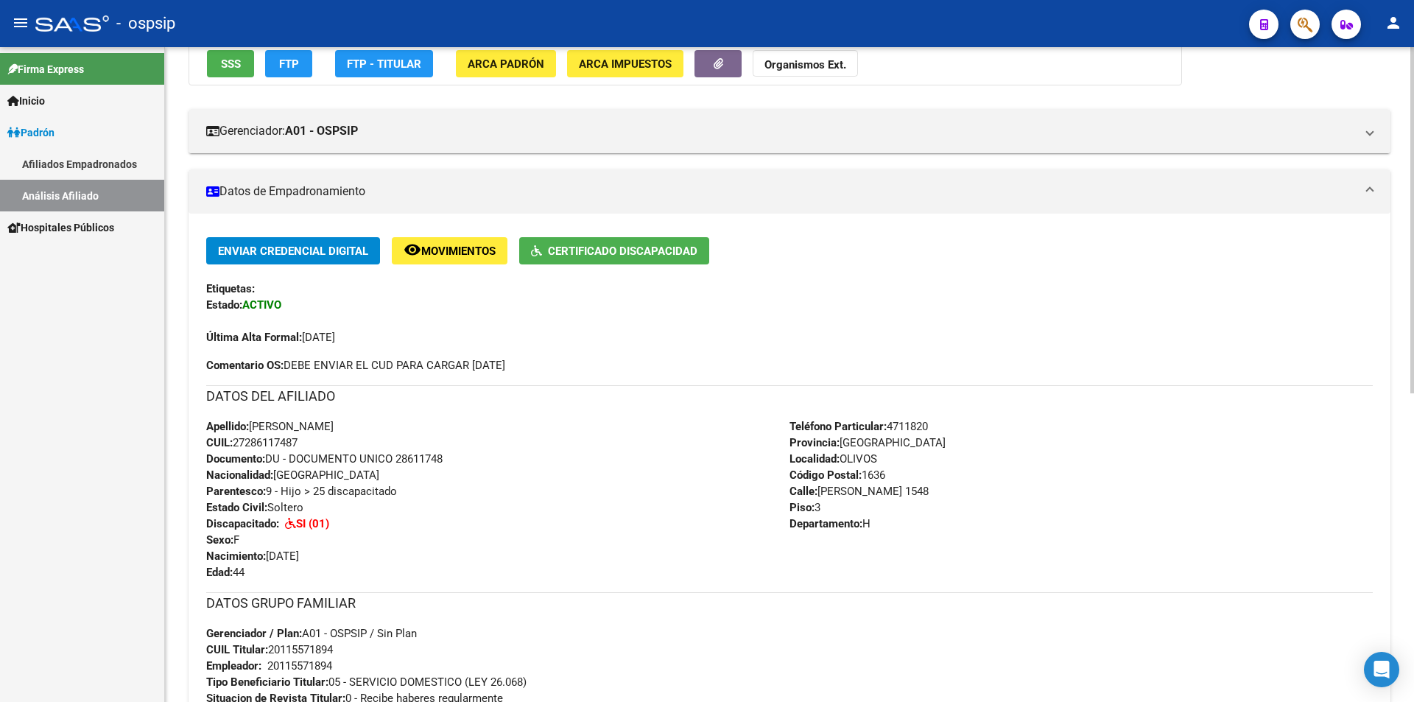
scroll to position [0, 0]
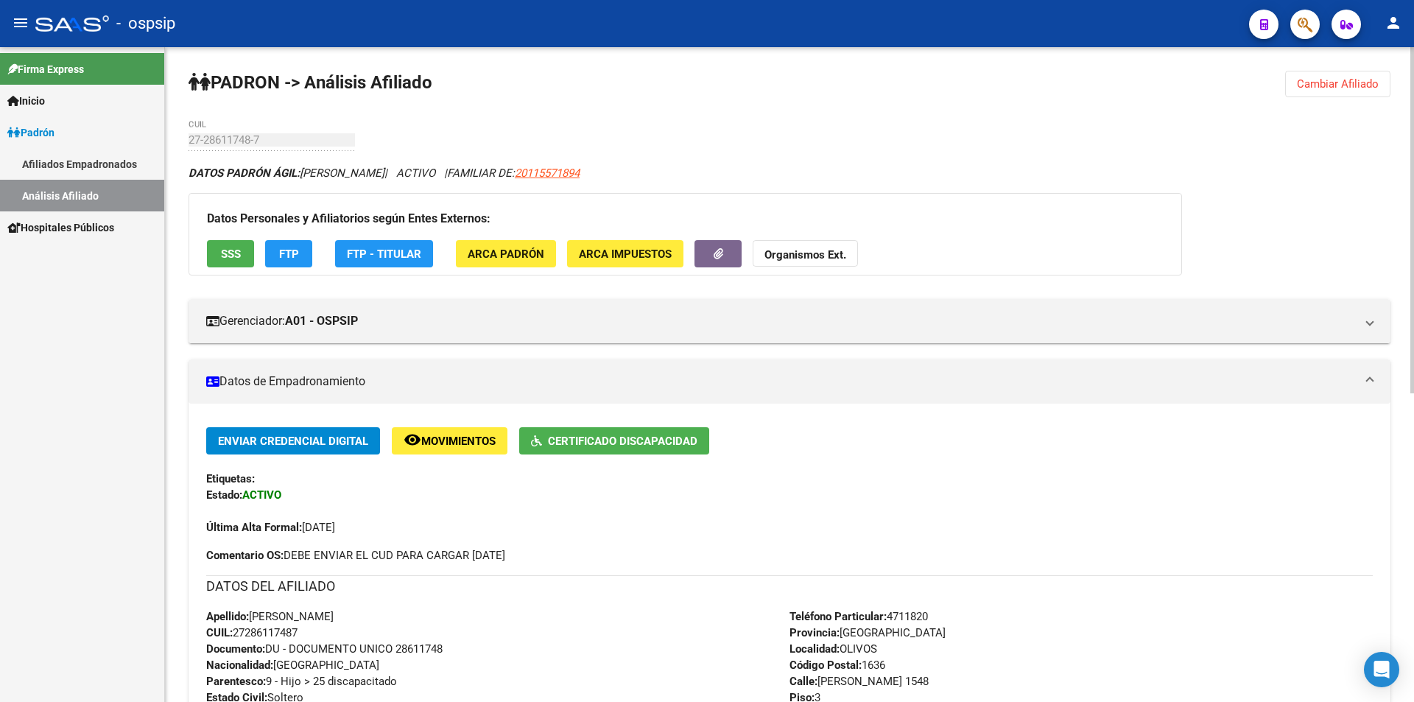
click at [1383, 83] on button "Cambiar Afiliado" at bounding box center [1338, 84] width 105 height 27
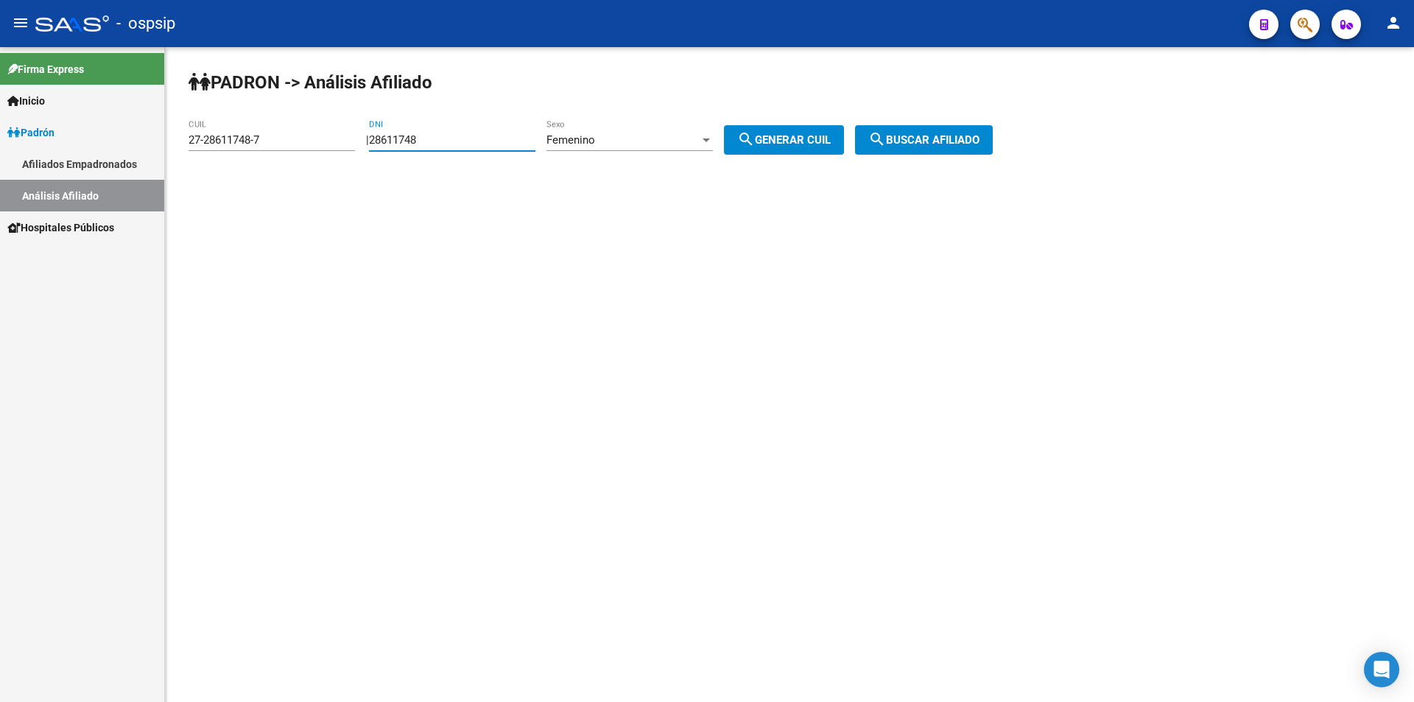
drag, startPoint x: 447, startPoint y: 141, endPoint x: 300, endPoint y: 141, distance: 147.3
click at [300, 141] on app-analisis-afiliado "PADRON -> Análisis Afiliado 27-28611748-7 CUIL | 28611748 DNI Femenino Sexo sea…" at bounding box center [597, 139] width 816 height 13
drag, startPoint x: 281, startPoint y: 138, endPoint x: 158, endPoint y: 141, distance: 122.3
click at [158, 141] on mat-sidenav-container "Firma Express Inicio Calendario SSS Instructivos Contacto OS Padrón Afiliados E…" at bounding box center [707, 374] width 1414 height 655
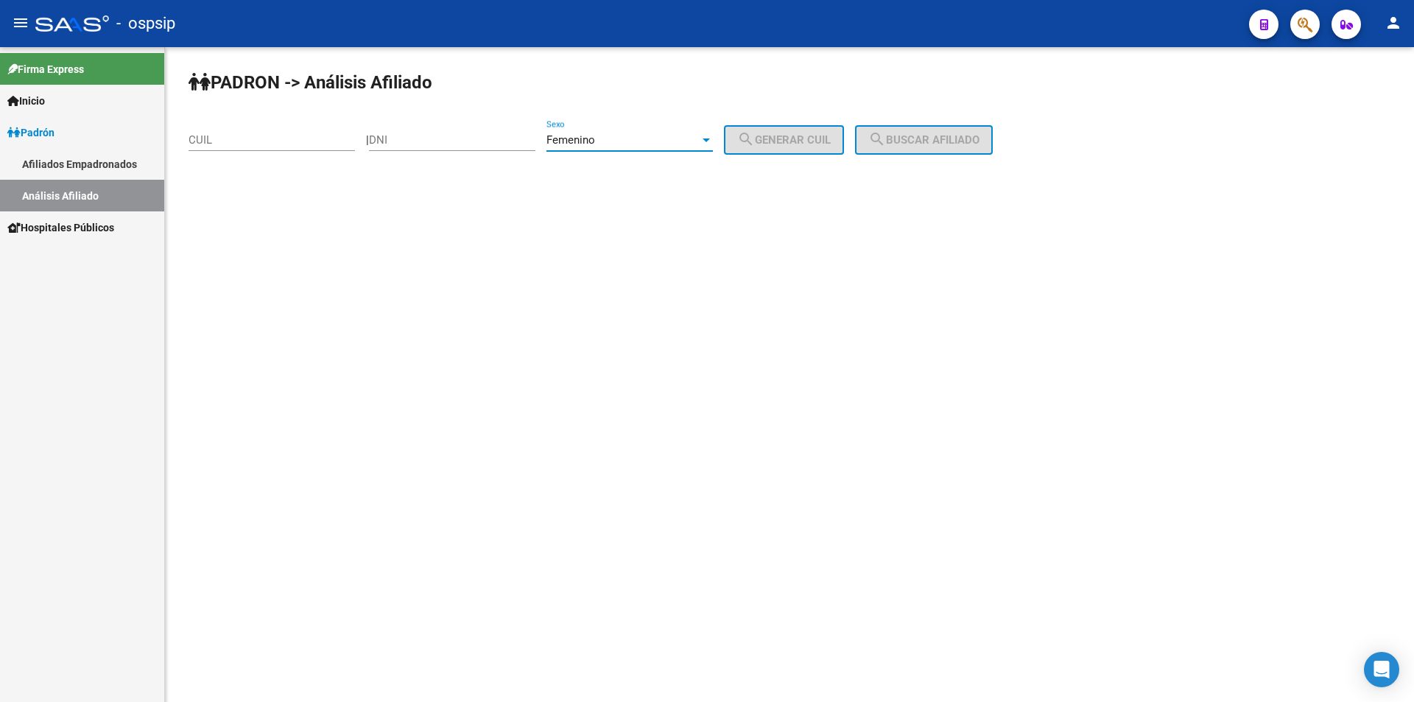
click at [621, 137] on div "Femenino" at bounding box center [623, 139] width 153 height 13
click at [607, 105] on span "Masculino" at bounding box center [646, 107] width 166 height 33
click at [490, 138] on input "DNI" at bounding box center [452, 139] width 166 height 13
type input "38393904"
click at [791, 138] on span "search Generar CUIL" at bounding box center [784, 139] width 94 height 13
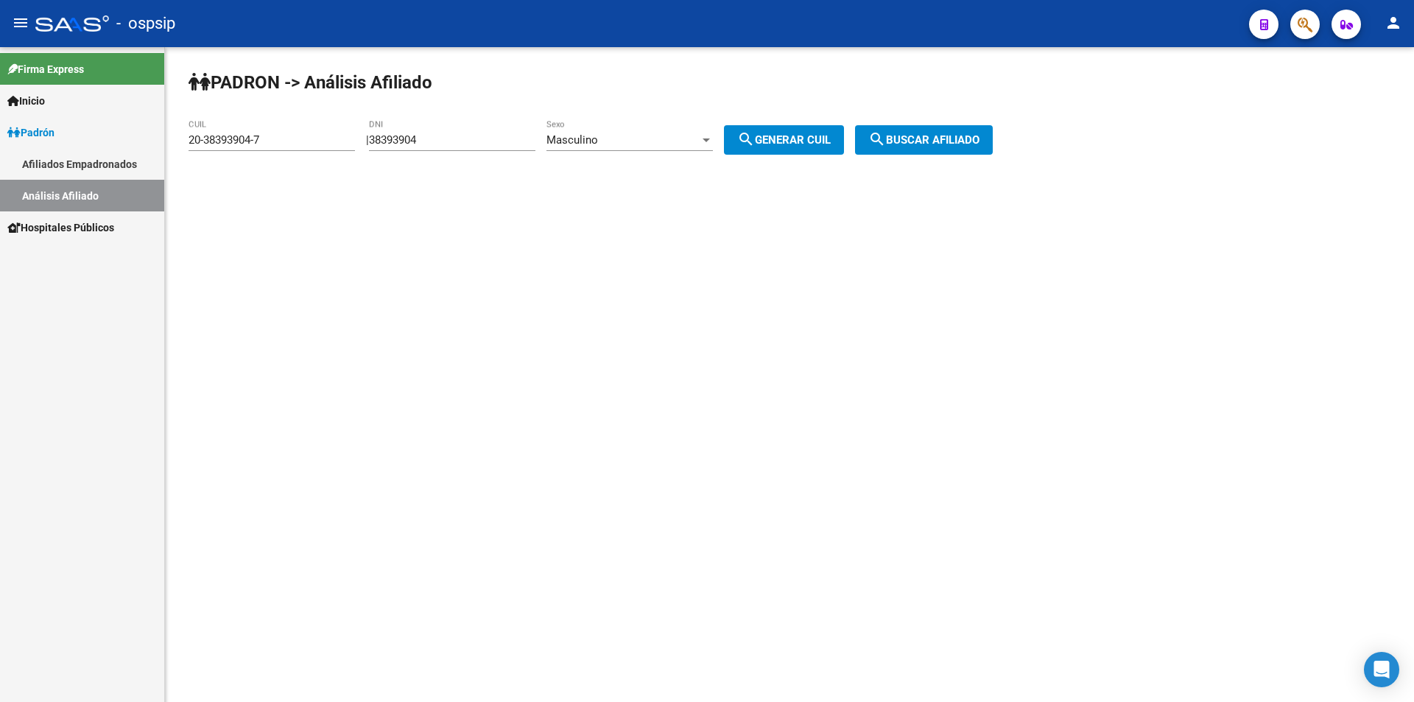
click at [933, 137] on span "search Buscar afiliado" at bounding box center [924, 139] width 111 height 13
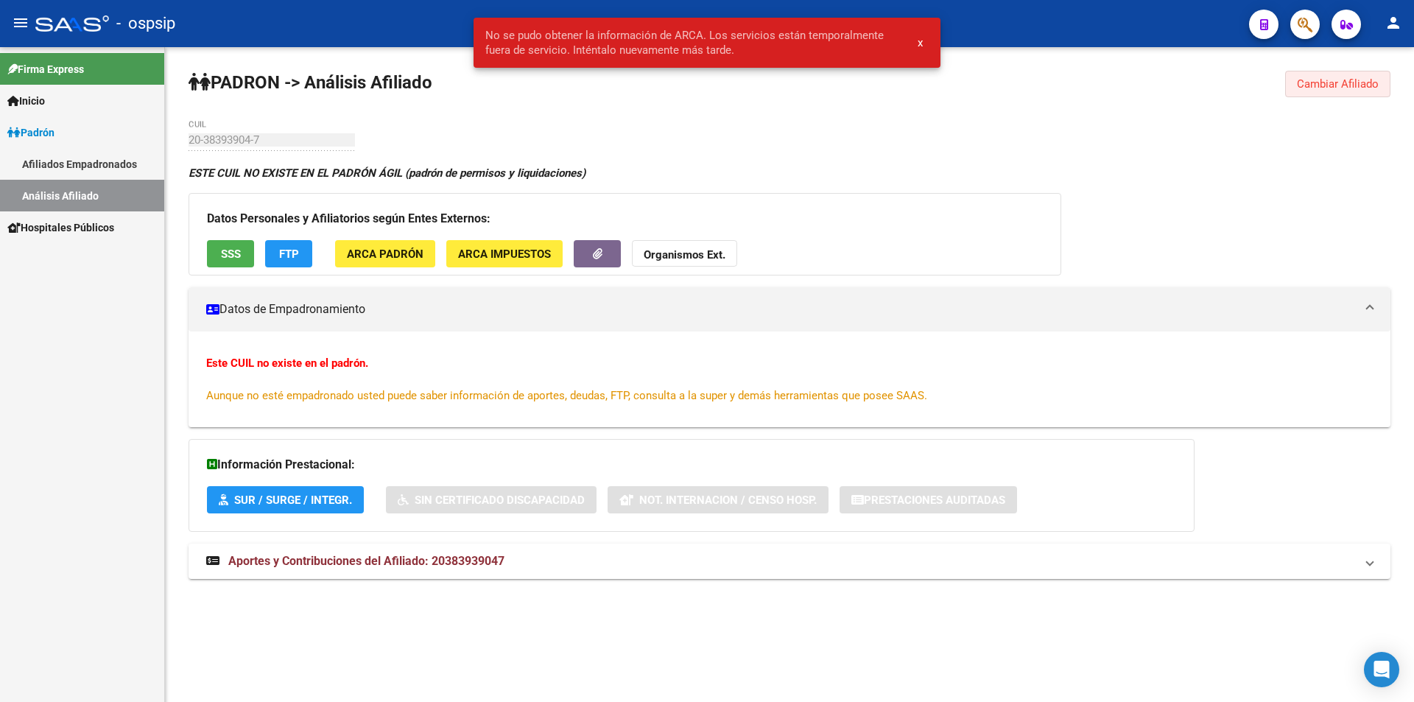
click at [1299, 73] on button "Cambiar Afiliado" at bounding box center [1338, 84] width 105 height 27
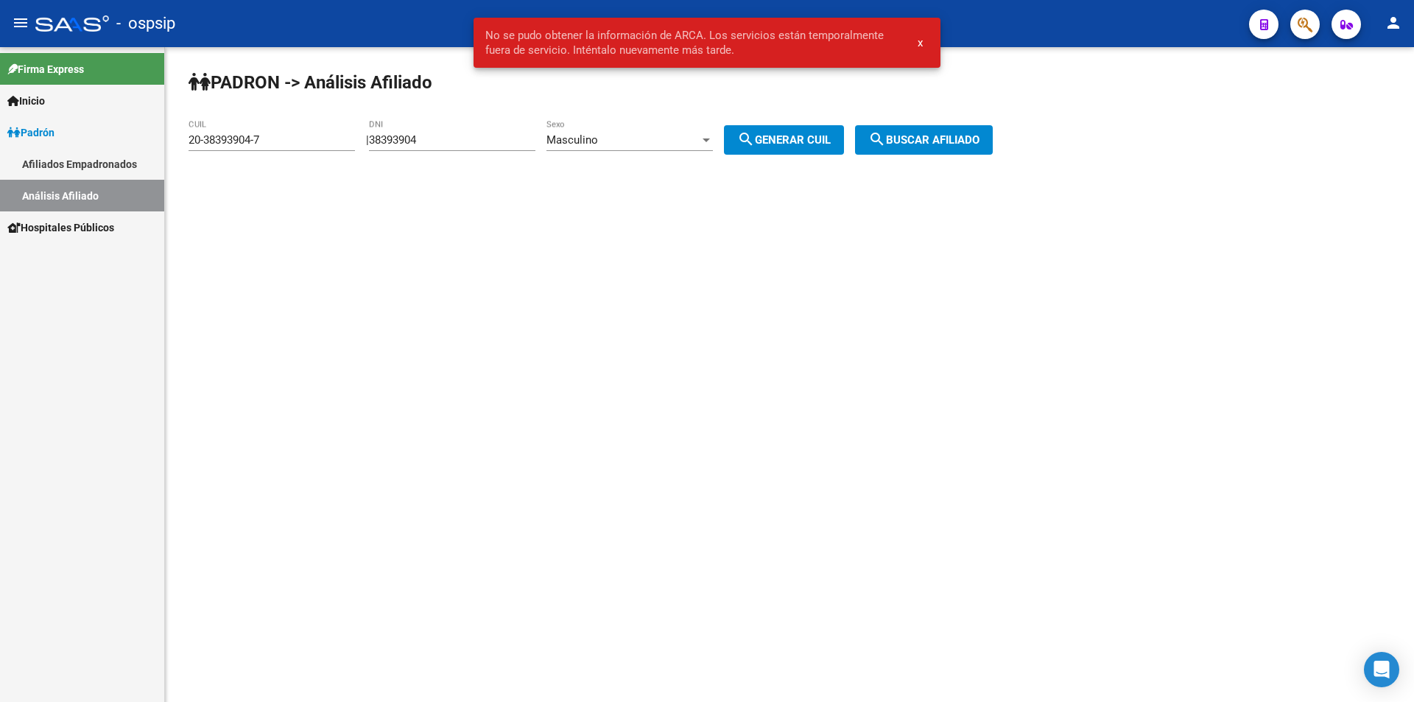
click at [597, 130] on div "Masculino Sexo" at bounding box center [630, 135] width 166 height 32
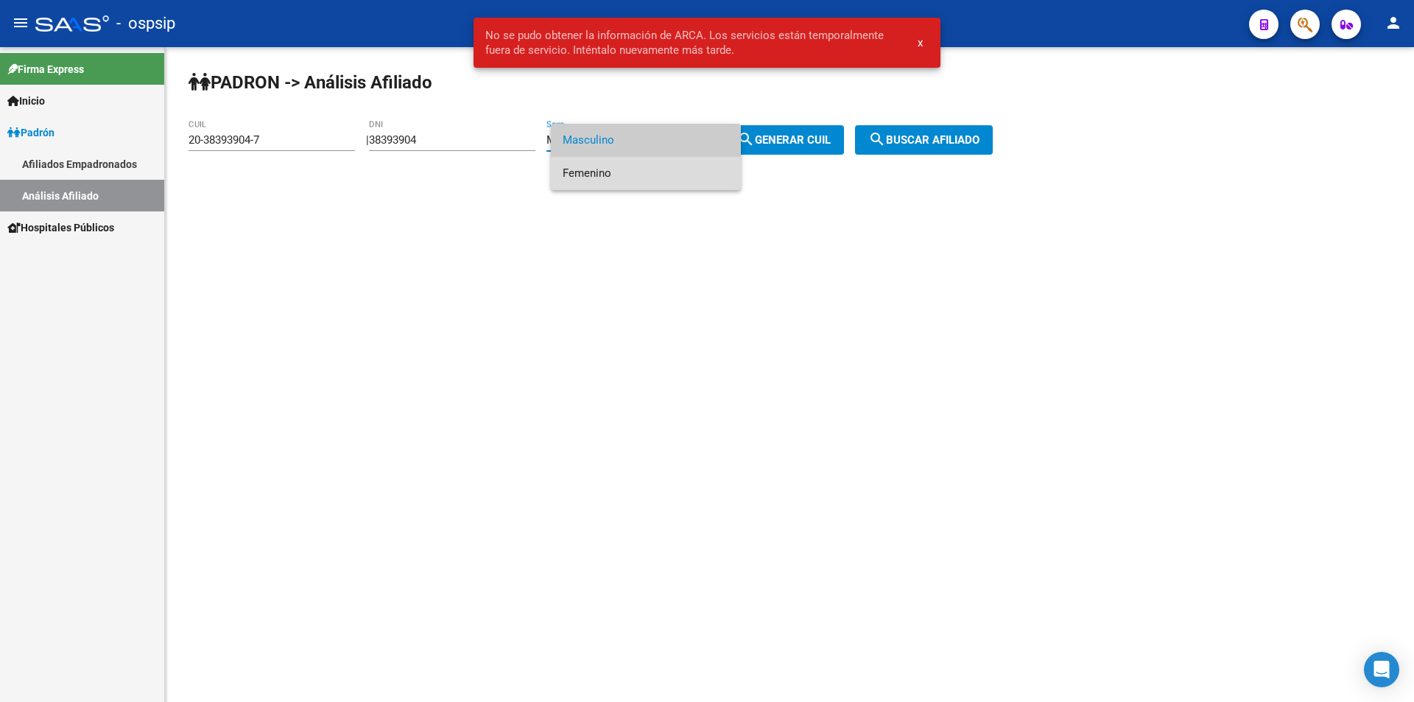
click at [611, 167] on span "Femenino" at bounding box center [646, 173] width 166 height 33
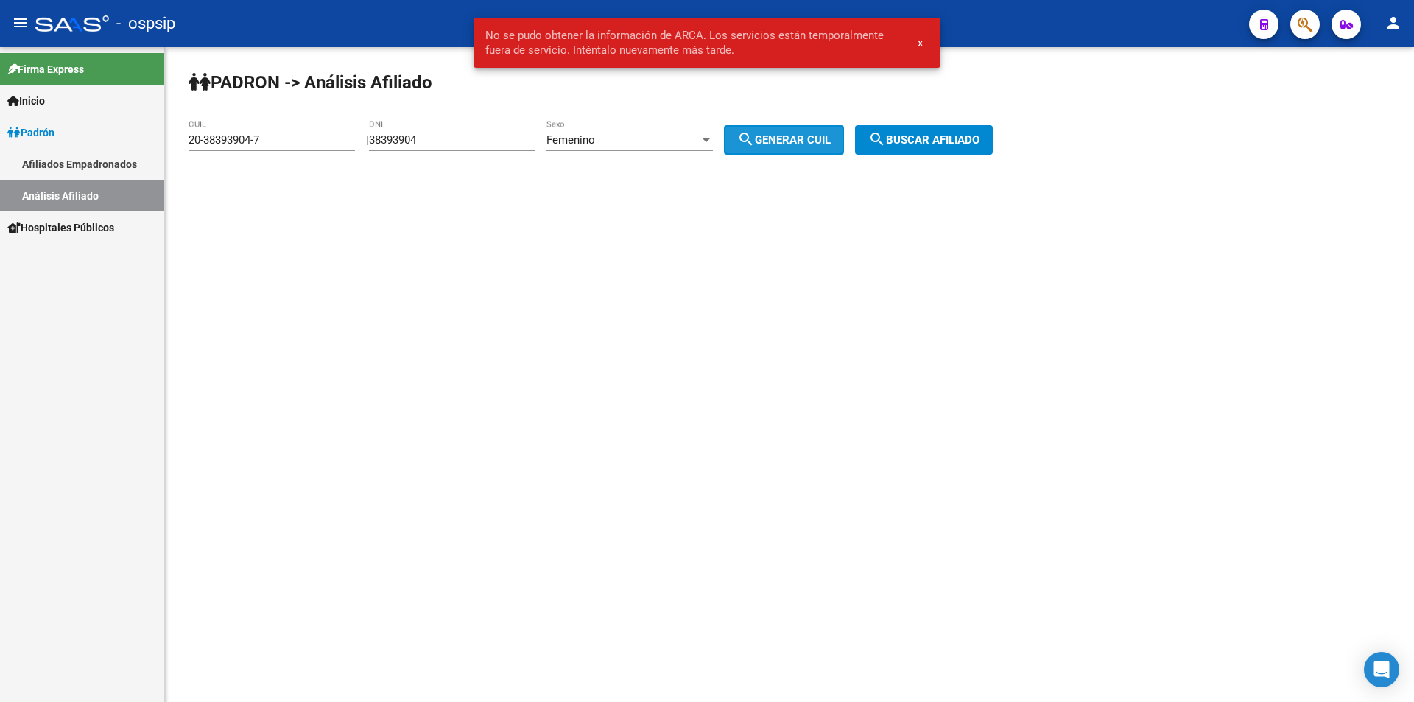
click at [755, 140] on mat-icon "search" at bounding box center [746, 139] width 18 height 18
type input "27-38393904-1"
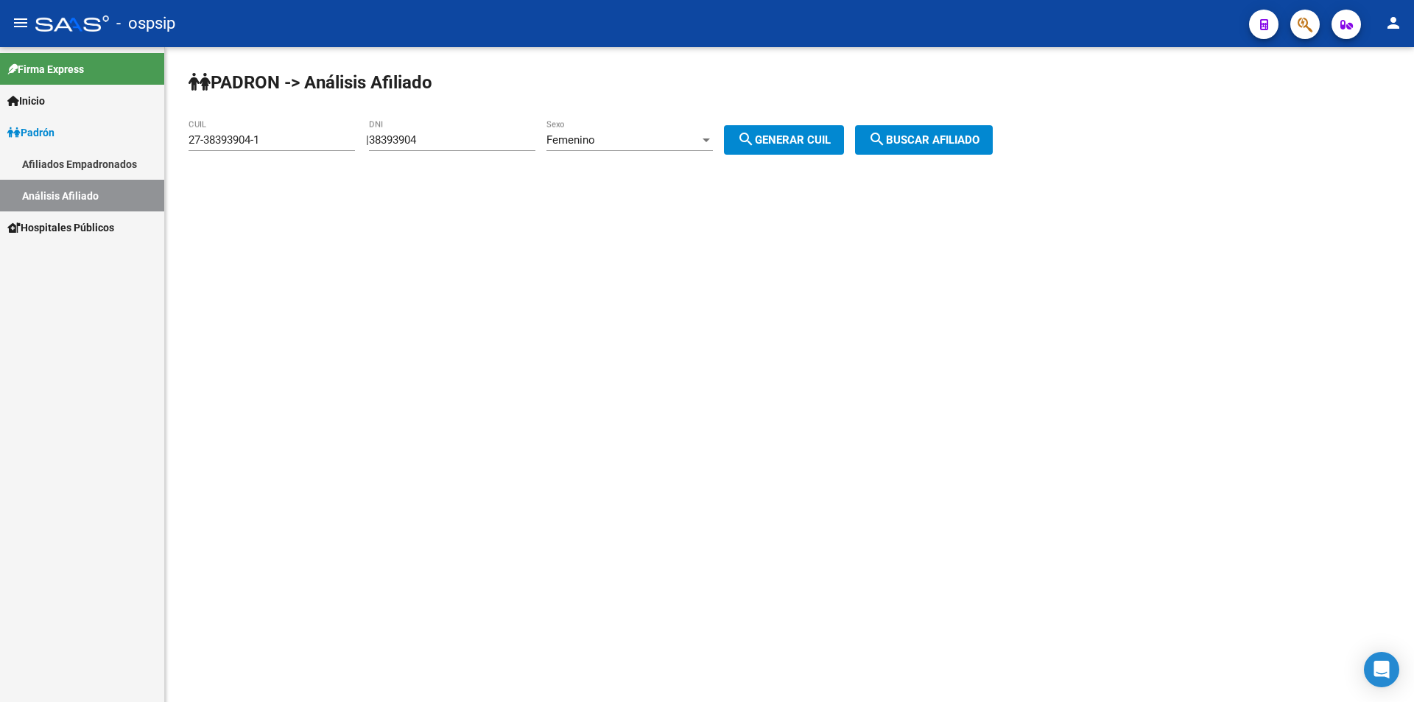
click at [936, 128] on button "search Buscar afiliado" at bounding box center [924, 139] width 138 height 29
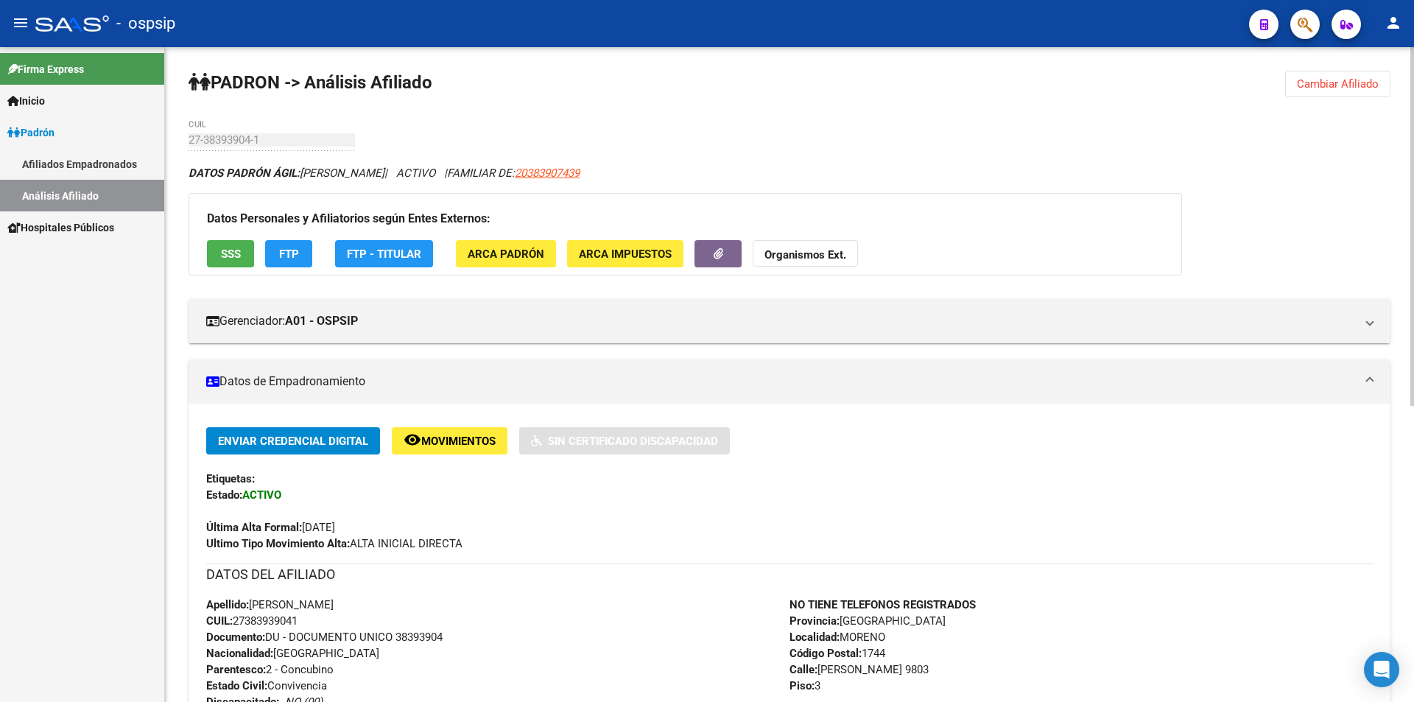
click at [1373, 84] on span "Cambiar Afiliado" at bounding box center [1338, 83] width 82 height 13
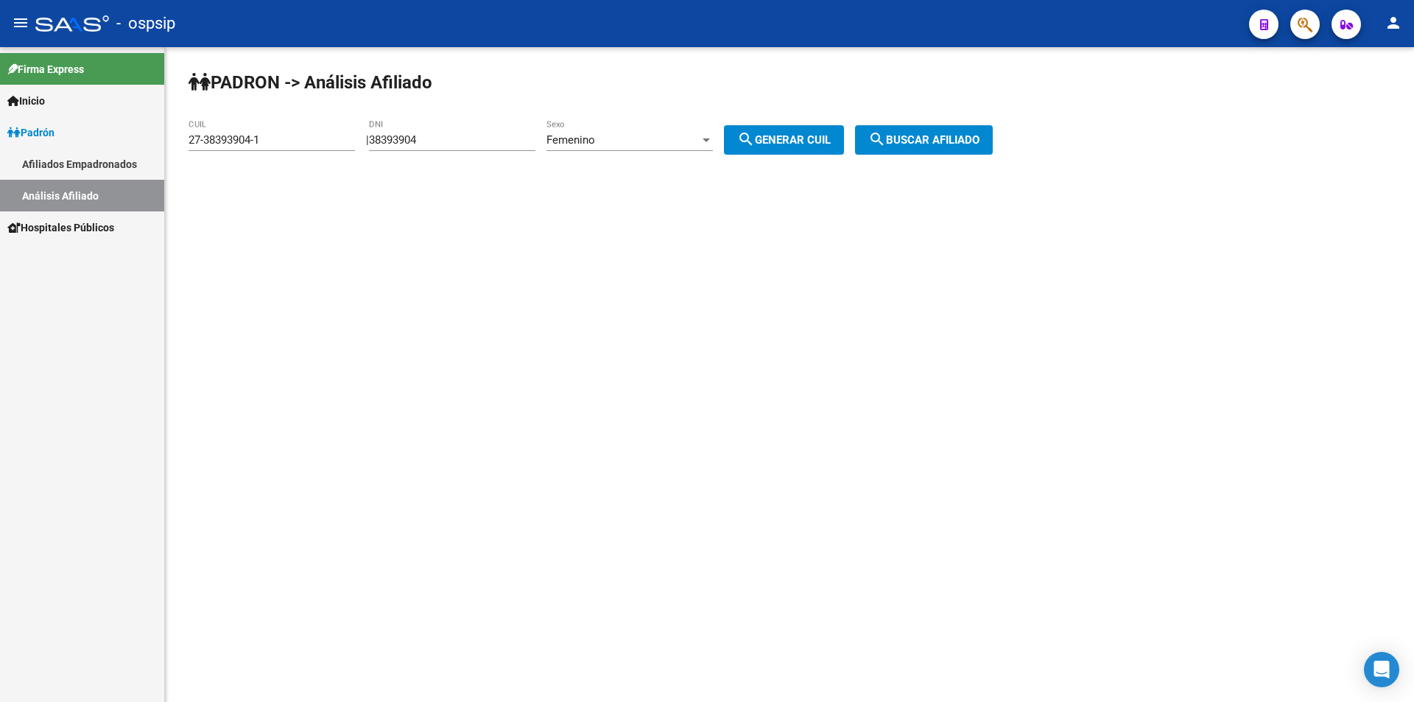
click at [790, 144] on span "search Generar CUIL" at bounding box center [784, 139] width 94 height 13
click at [942, 141] on span "search Buscar afiliado" at bounding box center [924, 139] width 111 height 13
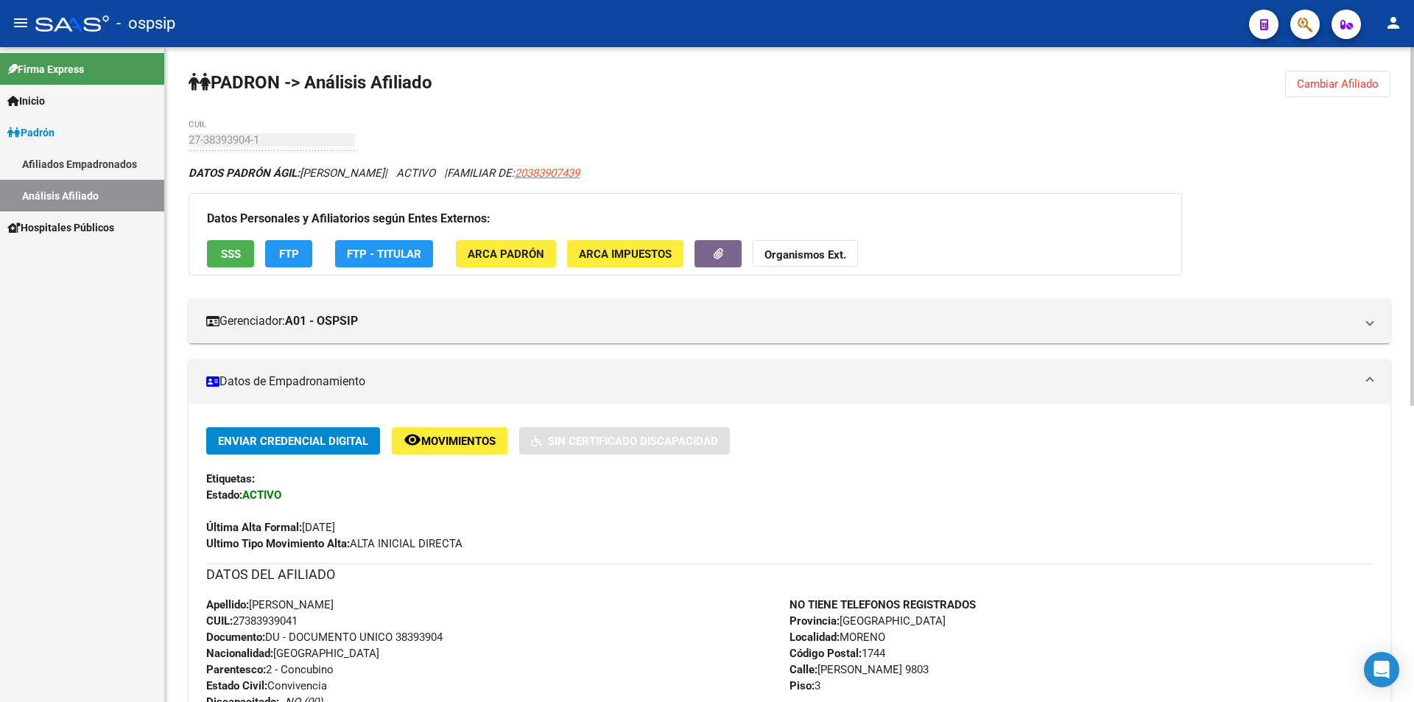
click at [1300, 74] on button "Cambiar Afiliado" at bounding box center [1338, 84] width 105 height 27
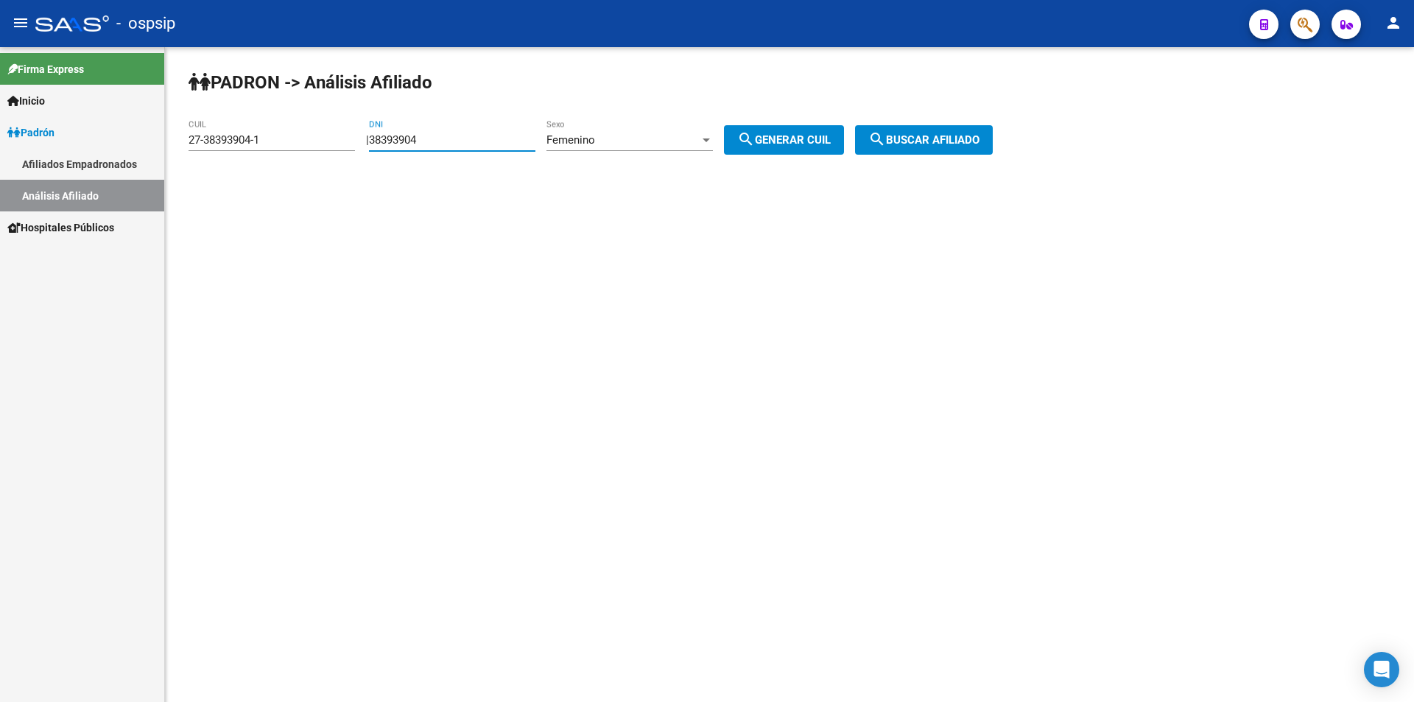
drag, startPoint x: 475, startPoint y: 144, endPoint x: 336, endPoint y: 150, distance: 139.4
click at [336, 147] on app-analisis-afiliado "PADRON -> Análisis Afiliado 27-38393904-1 CUIL | 38393904 DNI Femenino Sexo sea…" at bounding box center [597, 139] width 816 height 13
drag, startPoint x: 286, startPoint y: 143, endPoint x: 41, endPoint y: 143, distance: 244.6
click at [41, 143] on mat-sidenav-container "Firma Express Inicio Calendario SSS Instructivos Contacto OS Padrón Afiliados E…" at bounding box center [707, 374] width 1414 height 655
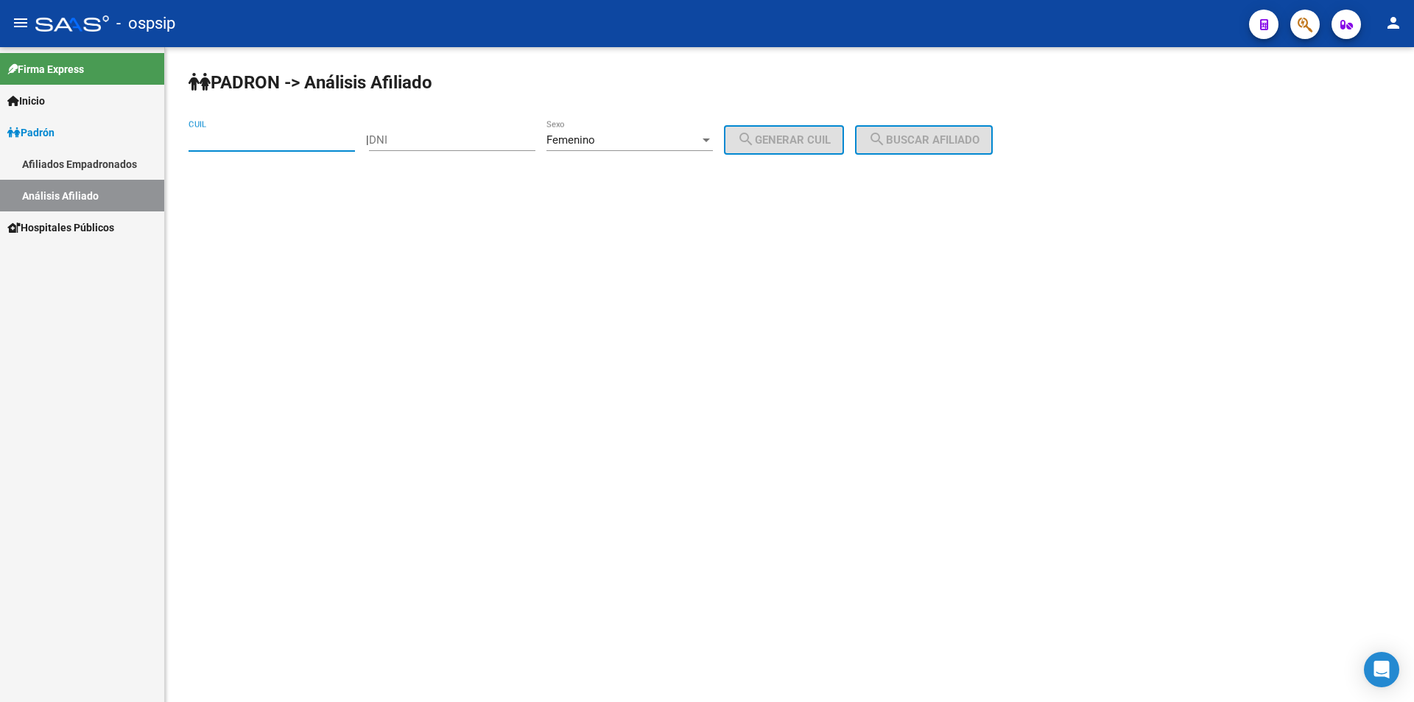
click at [469, 130] on div "DNI" at bounding box center [452, 135] width 166 height 32
type input "24110769"
click at [816, 131] on button "search Generar CUIL" at bounding box center [784, 139] width 120 height 29
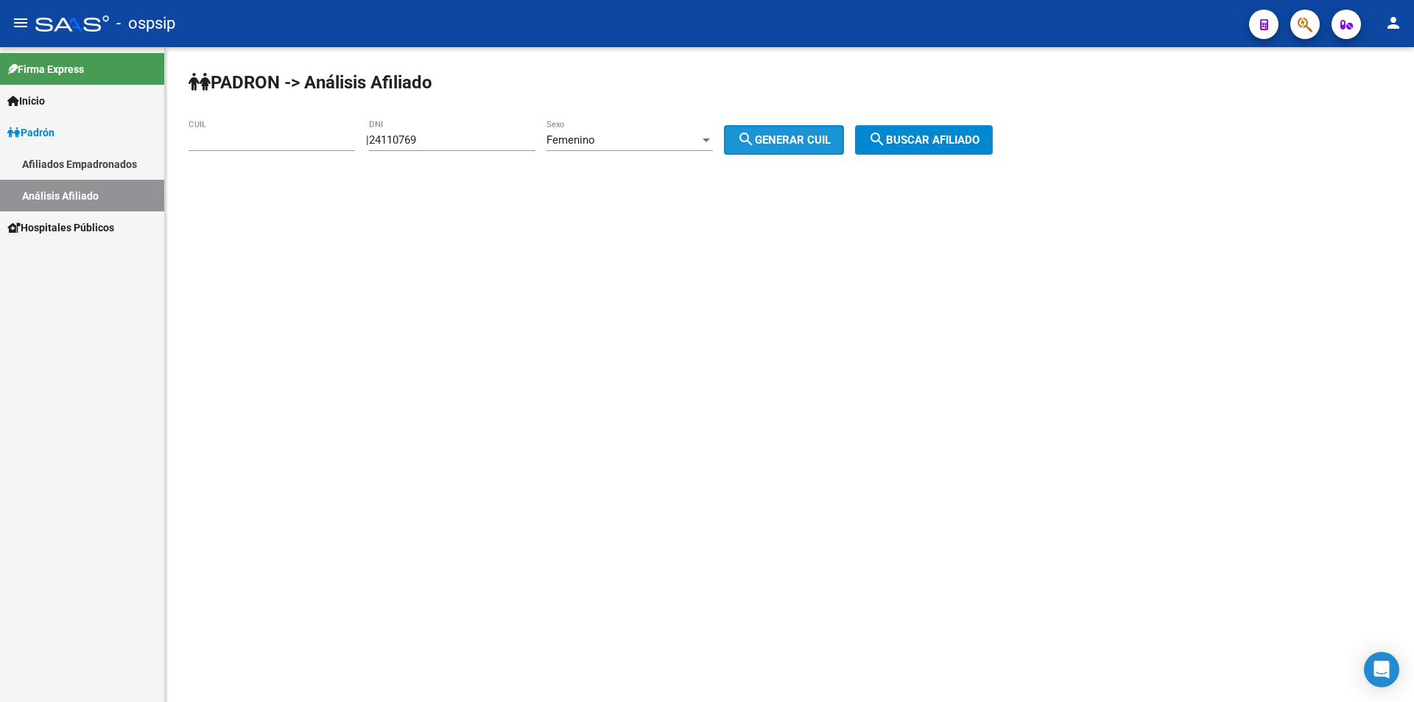
type input "27-24110769-3"
click at [919, 128] on button "search Buscar afiliado" at bounding box center [924, 139] width 138 height 29
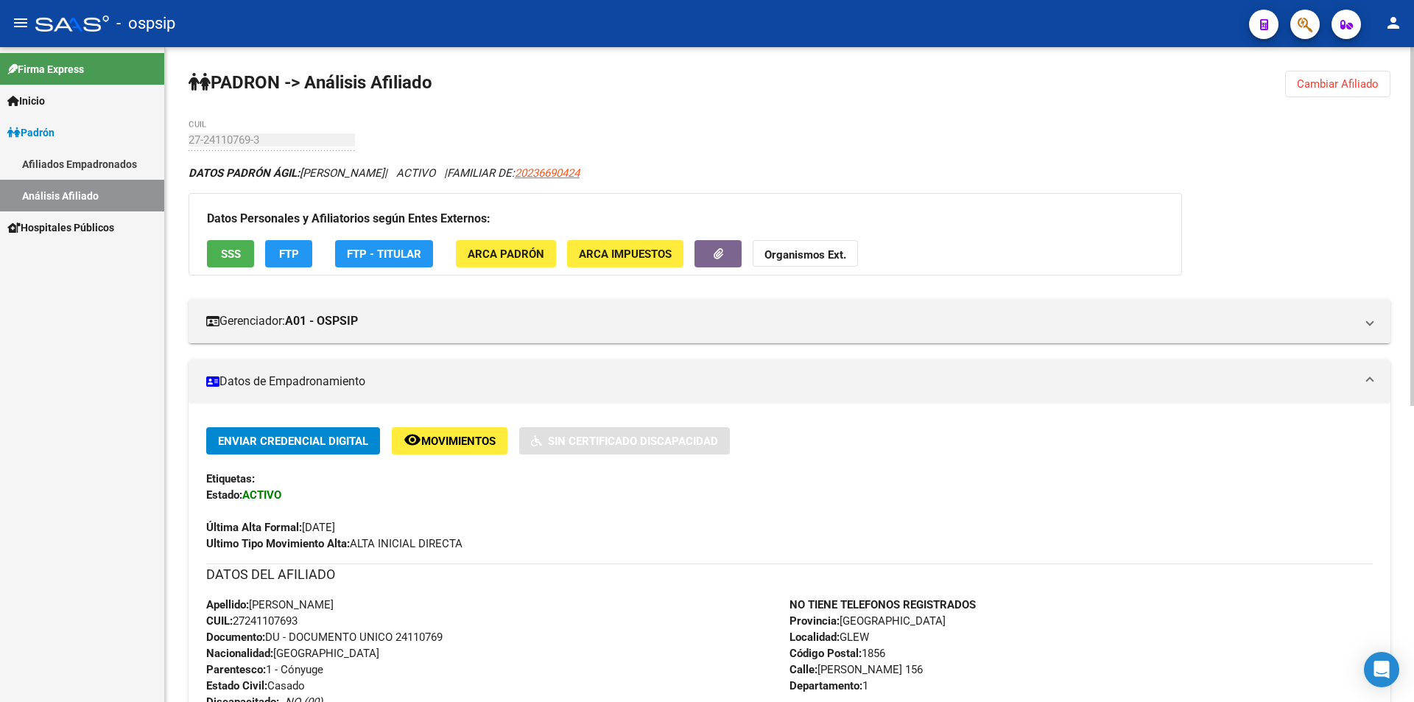
click at [502, 349] on div "DATOS PADRÓN ÁGIL: [PERSON_NAME] | ACTIVO | FAMILIAR DE: 20236690424 Datos Pers…" at bounding box center [790, 686] width 1202 height 1042
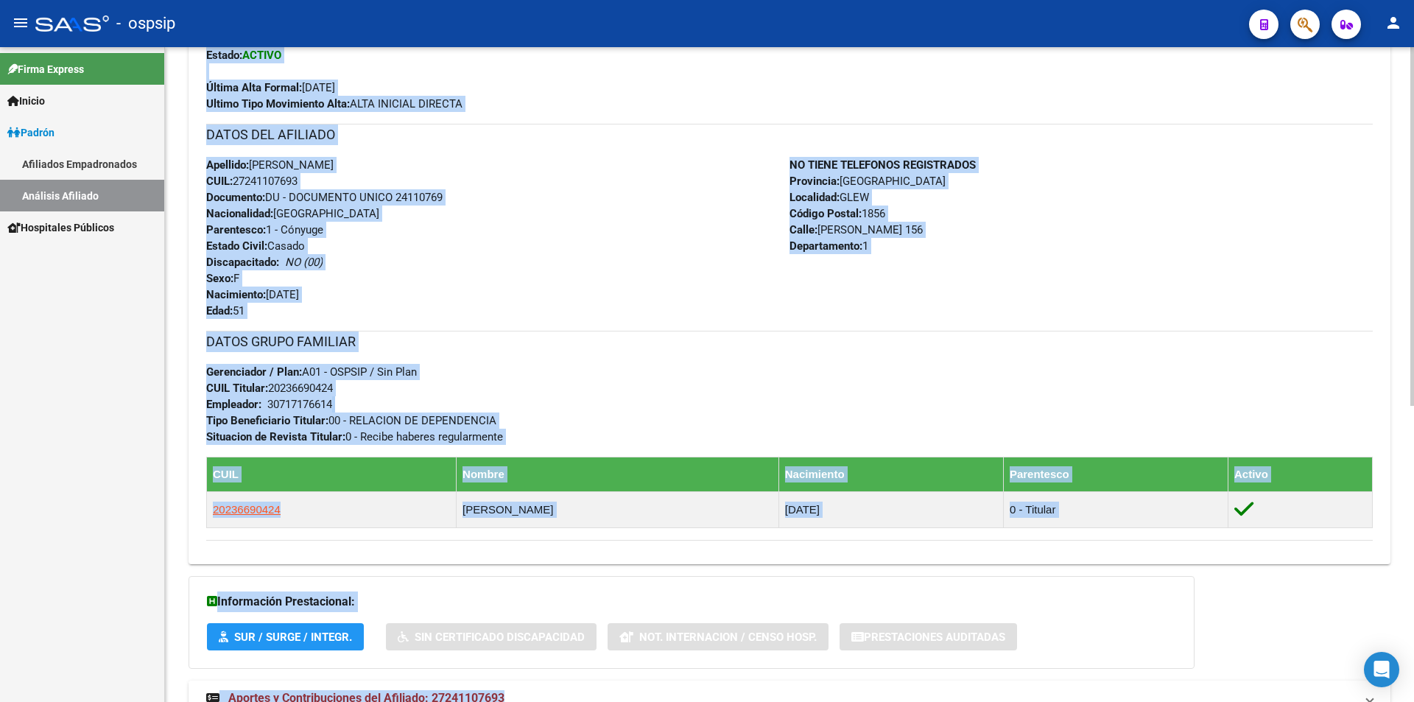
drag, startPoint x: 205, startPoint y: 464, endPoint x: 866, endPoint y: 636, distance: 683.6
click at [888, 698] on div "DATOS PADRÓN ÁGIL: [PERSON_NAME] | ACTIVO | FAMILIAR DE: 20236690424 Datos Pers…" at bounding box center [790, 246] width 1202 height 1042
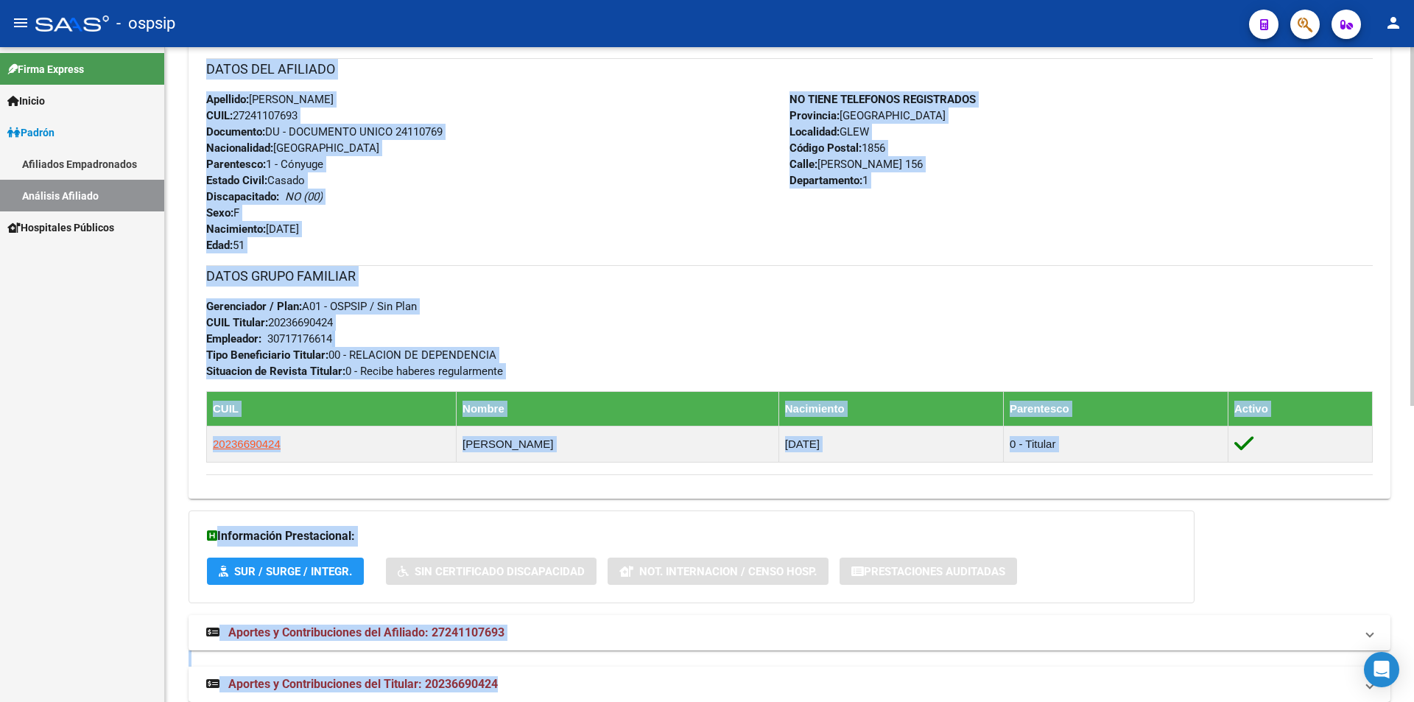
click at [738, 346] on div "DATOS GRUPO FAMILIAR Gerenciador / Plan: A01 - OSPSIP / Sin Plan CUIL Titular: …" at bounding box center [789, 322] width 1167 height 114
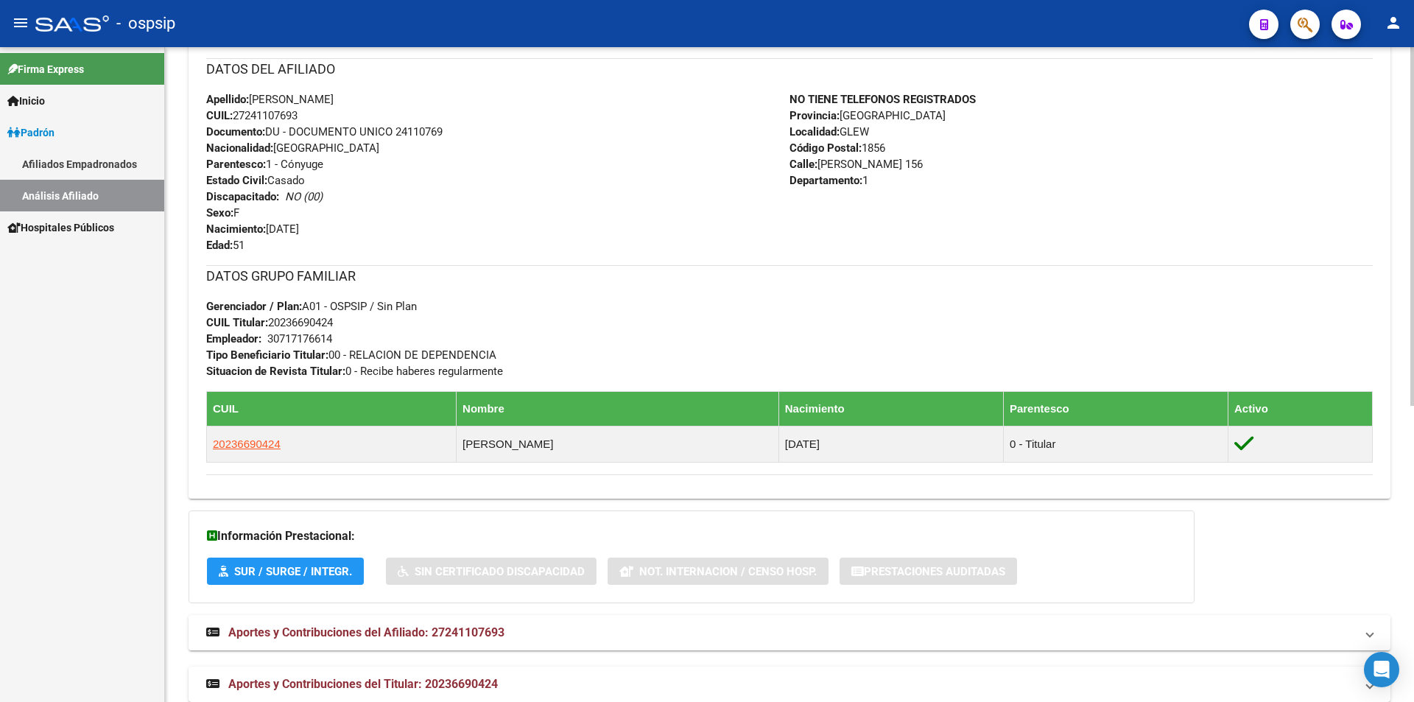
drag, startPoint x: 206, startPoint y: 95, endPoint x: 963, endPoint y: 370, distance: 804.9
click at [963, 370] on div "Enviar Credencial Digital remove_red_eye Movimientos Sin Certificado Discapacid…" at bounding box center [789, 198] width 1167 height 553
click at [946, 351] on div "DATOS GRUPO FAMILIAR Gerenciador / Plan: A01 - OSPSIP / Sin Plan CUIL Titular: …" at bounding box center [789, 322] width 1167 height 114
drag, startPoint x: 204, startPoint y: 91, endPoint x: 935, endPoint y: 371, distance: 782.8
click at [935, 371] on div "Enviar Credencial Digital remove_red_eye Movimientos Sin Certificado Discapacid…" at bounding box center [790, 204] width 1202 height 565
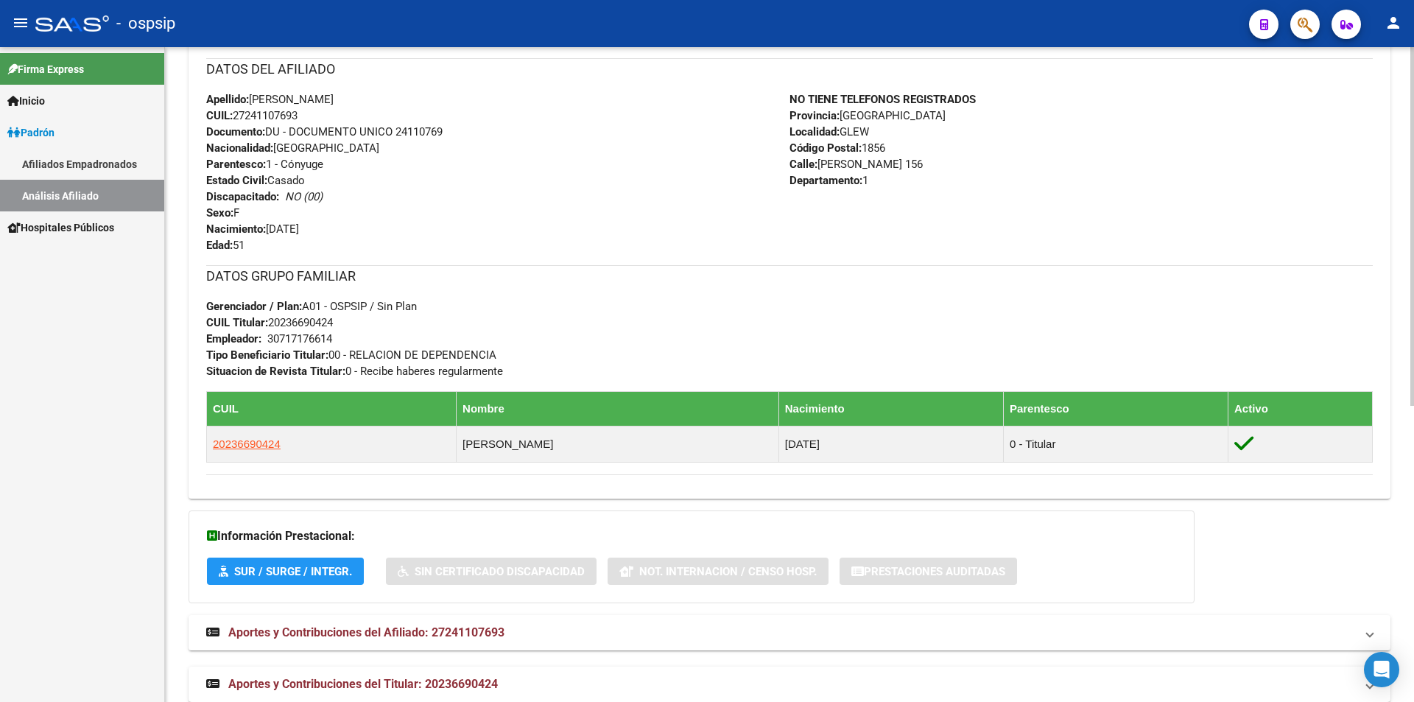
click at [855, 314] on div "DATOS GRUPO FAMILIAR Gerenciador / Plan: A01 - OSPSIP / Sin Plan CUIL Titular: …" at bounding box center [789, 322] width 1167 height 114
drag, startPoint x: 206, startPoint y: 97, endPoint x: 924, endPoint y: 368, distance: 767.5
click at [924, 368] on div "Enviar Credencial Digital remove_red_eye Movimientos Sin Certificado Discapacid…" at bounding box center [790, 204] width 1202 height 565
click at [910, 340] on div "DATOS GRUPO FAMILIAR Gerenciador / Plan: A01 - OSPSIP / Sin Plan CUIL Titular: …" at bounding box center [789, 322] width 1167 height 114
drag, startPoint x: 207, startPoint y: 93, endPoint x: 909, endPoint y: 370, distance: 754.7
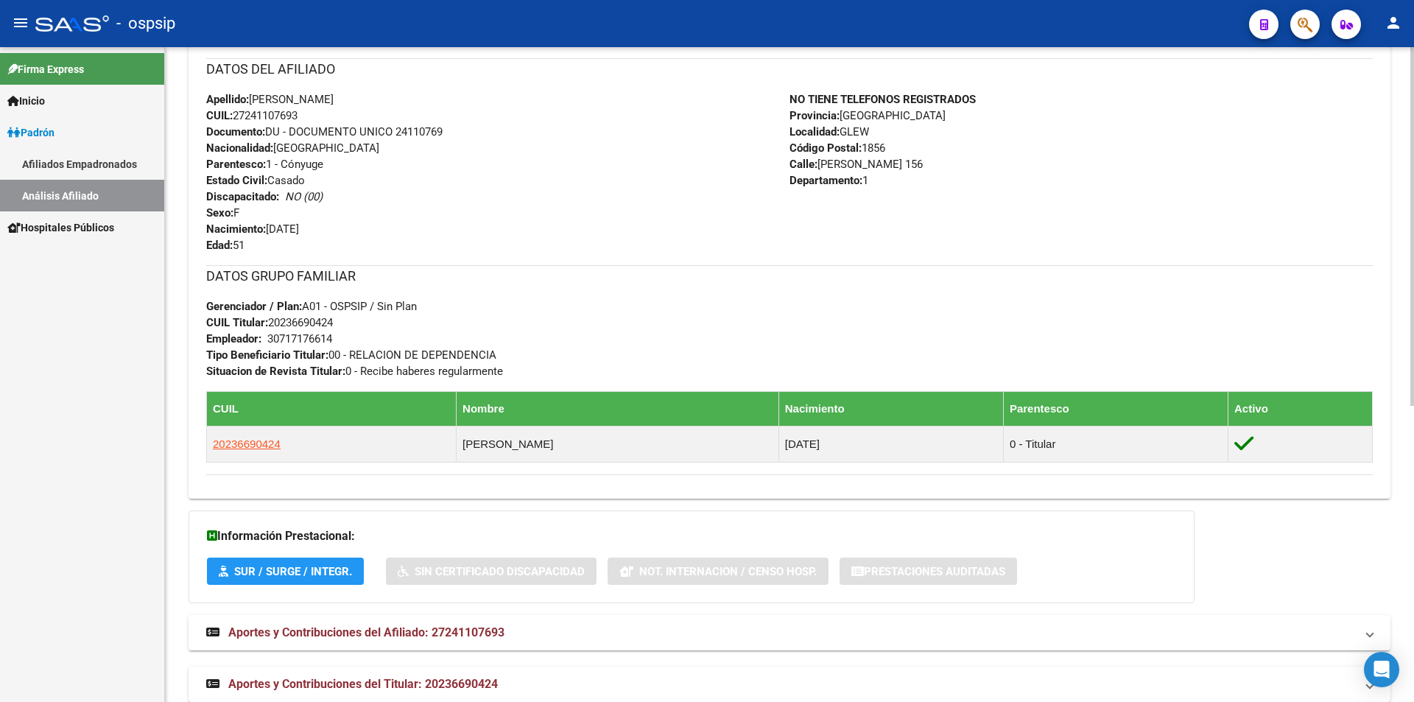
click at [909, 370] on div "Enviar Credencial Digital remove_red_eye Movimientos Sin Certificado Discapacid…" at bounding box center [789, 198] width 1167 height 553
click at [910, 345] on div "DATOS GRUPO FAMILIAR Gerenciador / Plan: A01 - OSPSIP / Sin Plan CUIL Titular: …" at bounding box center [789, 322] width 1167 height 114
click at [449, 149] on div "Apellido: [PERSON_NAME] CUIL: 27241107693 Documento: DU - DOCUMENTO UNICO 24110…" at bounding box center [497, 172] width 583 height 162
drag, startPoint x: 202, startPoint y: 92, endPoint x: 908, endPoint y: 370, distance: 758.4
click at [908, 370] on div "Enviar Credencial Digital remove_red_eye Movimientos Sin Certificado Discapacid…" at bounding box center [790, 204] width 1202 height 565
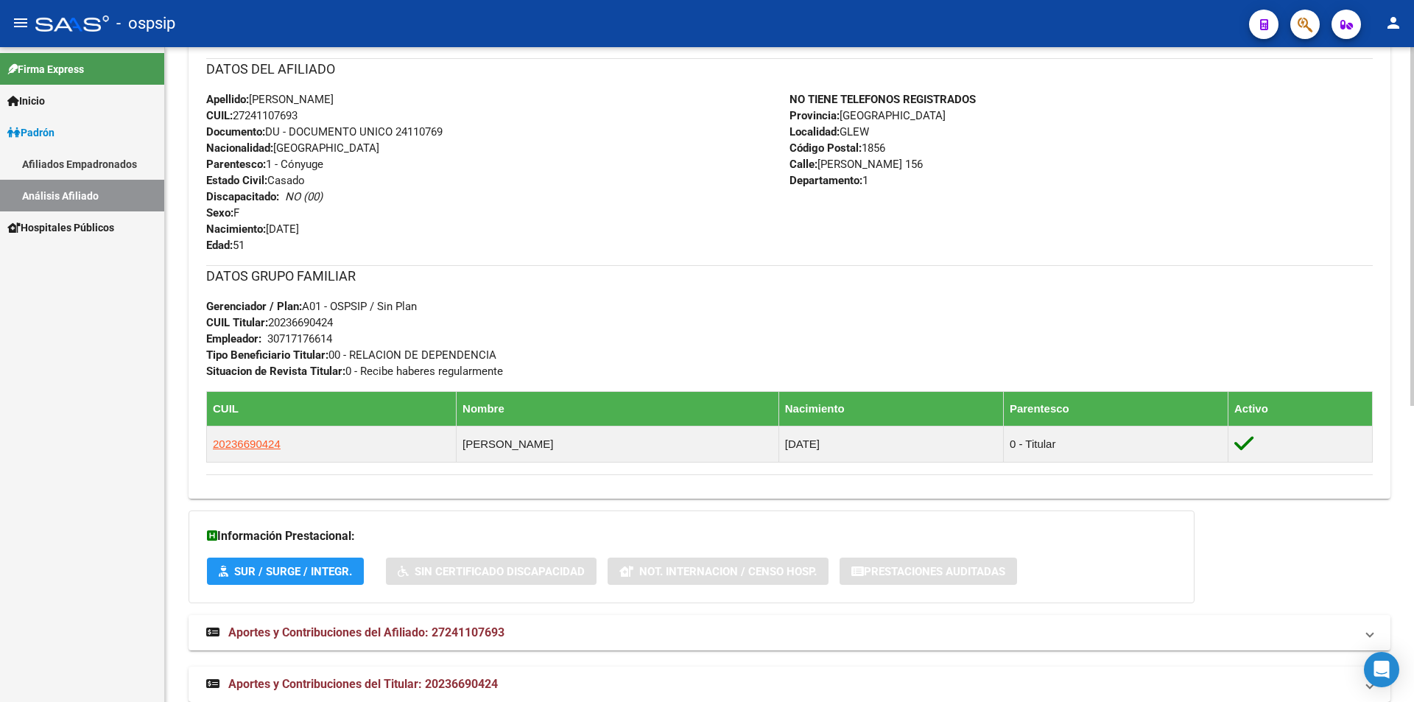
click at [877, 322] on div "DATOS GRUPO FAMILIAR Gerenciador / Plan: A01 - OSPSIP / Sin Plan CUIL Titular: …" at bounding box center [789, 322] width 1167 height 114
drag, startPoint x: 208, startPoint y: 98, endPoint x: 871, endPoint y: 376, distance: 718.8
click at [871, 376] on div "Enviar Credencial Digital remove_red_eye Movimientos Sin Certificado Discapacid…" at bounding box center [789, 198] width 1167 height 553
drag, startPoint x: 337, startPoint y: 68, endPoint x: 326, endPoint y: 68, distance: 10.3
click at [326, 68] on h3 "DATOS DEL AFILIADO" at bounding box center [789, 69] width 1167 height 21
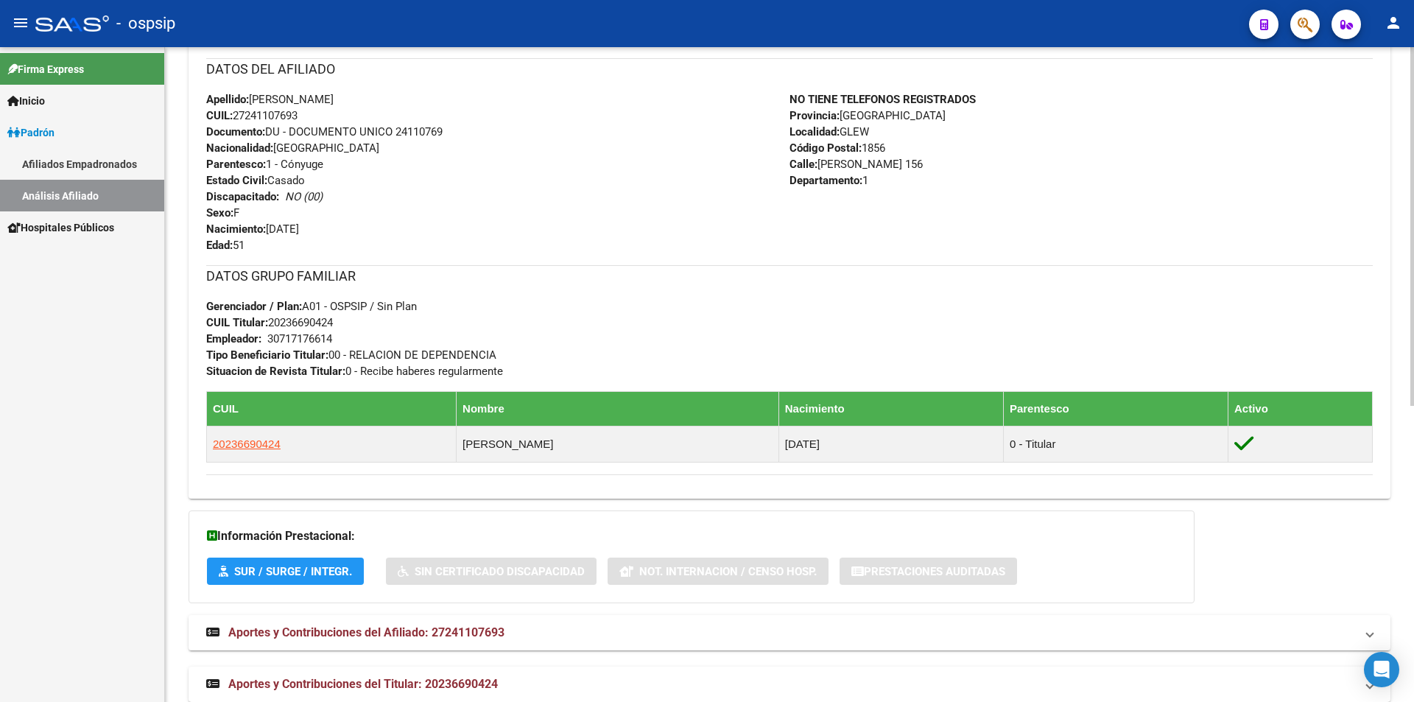
click at [313, 68] on h3 "DATOS DEL AFILIADO" at bounding box center [789, 69] width 1167 height 21
drag, startPoint x: 203, startPoint y: 64, endPoint x: 339, endPoint y: 85, distance: 137.1
click at [339, 85] on div "Enviar Credencial Digital remove_red_eye Movimientos Sin Certificado Discapacid…" at bounding box center [790, 204] width 1202 height 565
click at [339, 69] on h3 "DATOS DEL AFILIADO" at bounding box center [789, 69] width 1167 height 21
drag, startPoint x: 206, startPoint y: 91, endPoint x: 824, endPoint y: 370, distance: 677.2
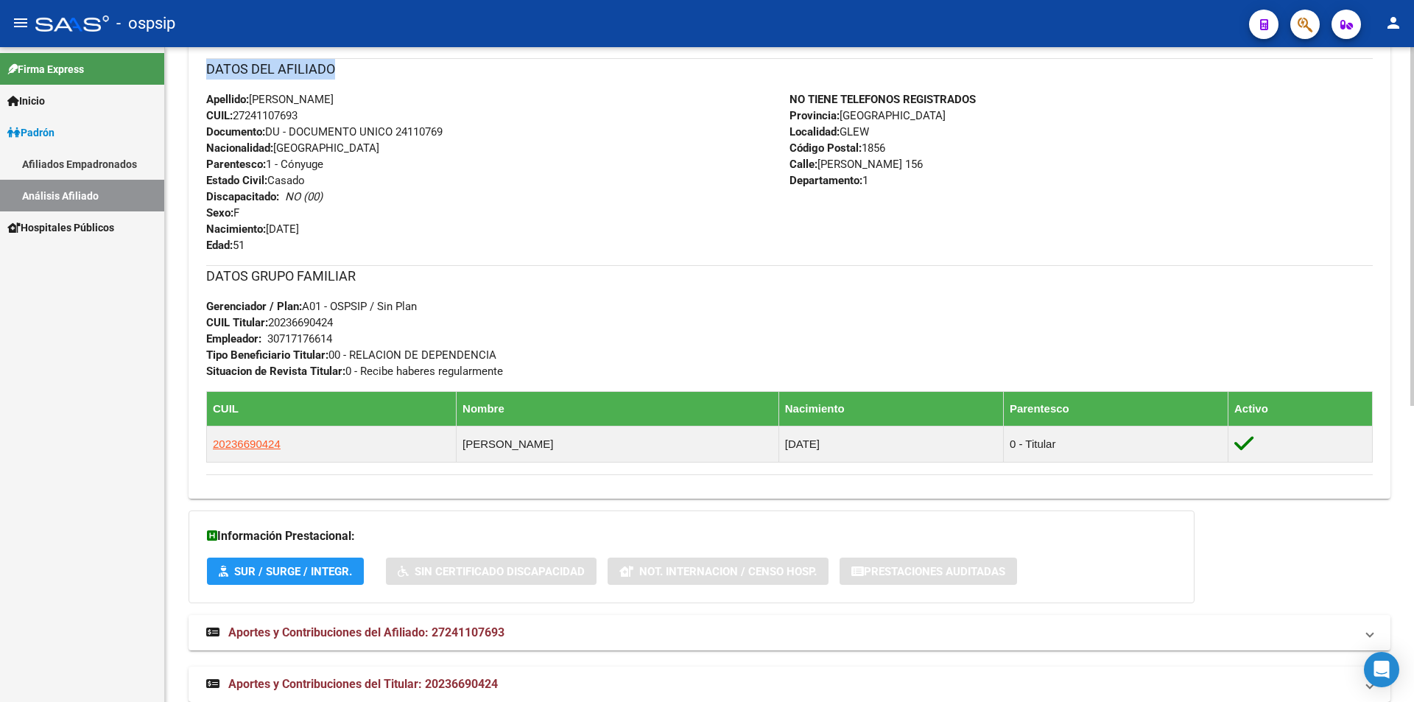
click at [824, 370] on div "Enviar Credencial Digital remove_red_eye Movimientos Sin Certificado Discapacid…" at bounding box center [789, 198] width 1167 height 553
click at [821, 351] on div "DATOS GRUPO FAMILIAR Gerenciador / Plan: A01 - OSPSIP / Sin Plan CUIL Titular: …" at bounding box center [789, 322] width 1167 height 114
click at [323, 64] on h3 "DATOS DEL AFILIADO" at bounding box center [789, 69] width 1167 height 21
drag, startPoint x: 206, startPoint y: 94, endPoint x: 887, endPoint y: 367, distance: 733.5
click at [887, 367] on div "Enviar Credencial Digital remove_red_eye Movimientos Sin Certificado Discapacid…" at bounding box center [789, 198] width 1167 height 553
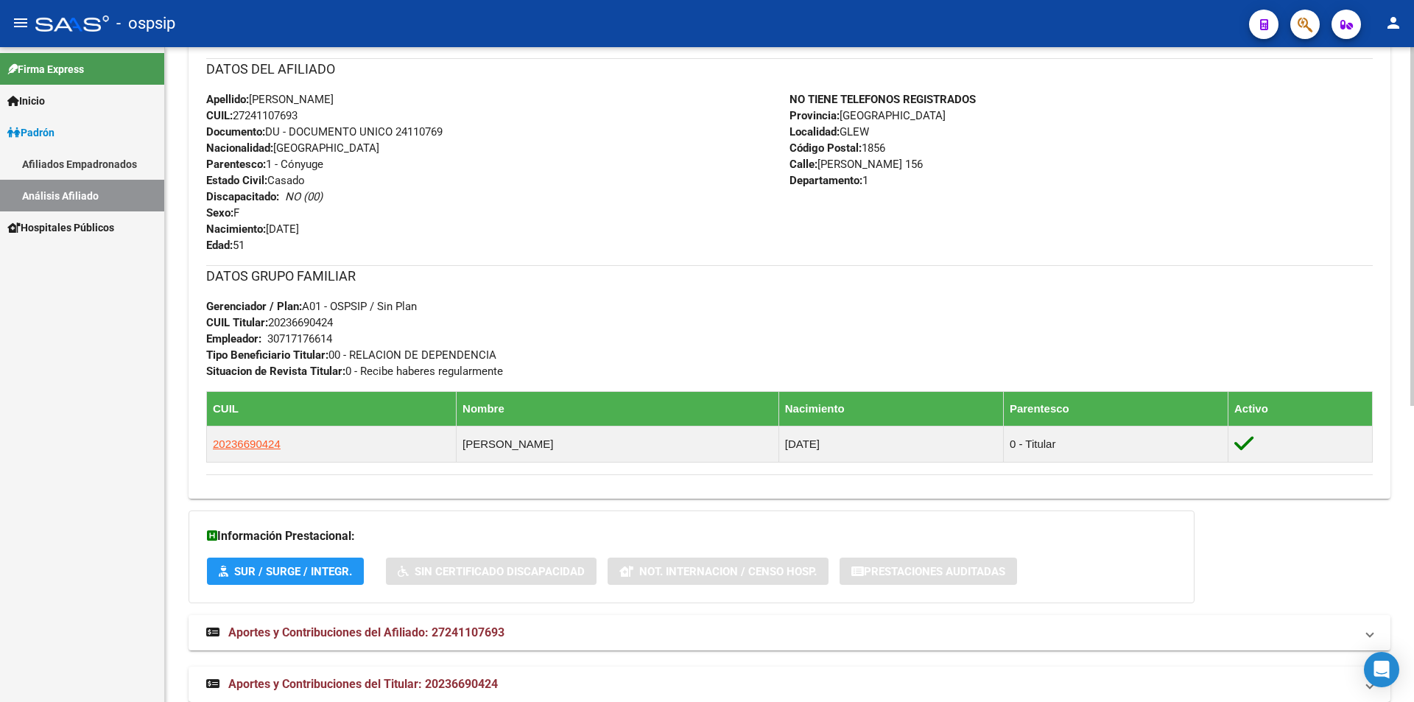
click at [801, 311] on div "DATOS GRUPO FAMILIAR Gerenciador / Plan: A01 - OSPSIP / Sin Plan CUIL Titular: …" at bounding box center [789, 322] width 1167 height 114
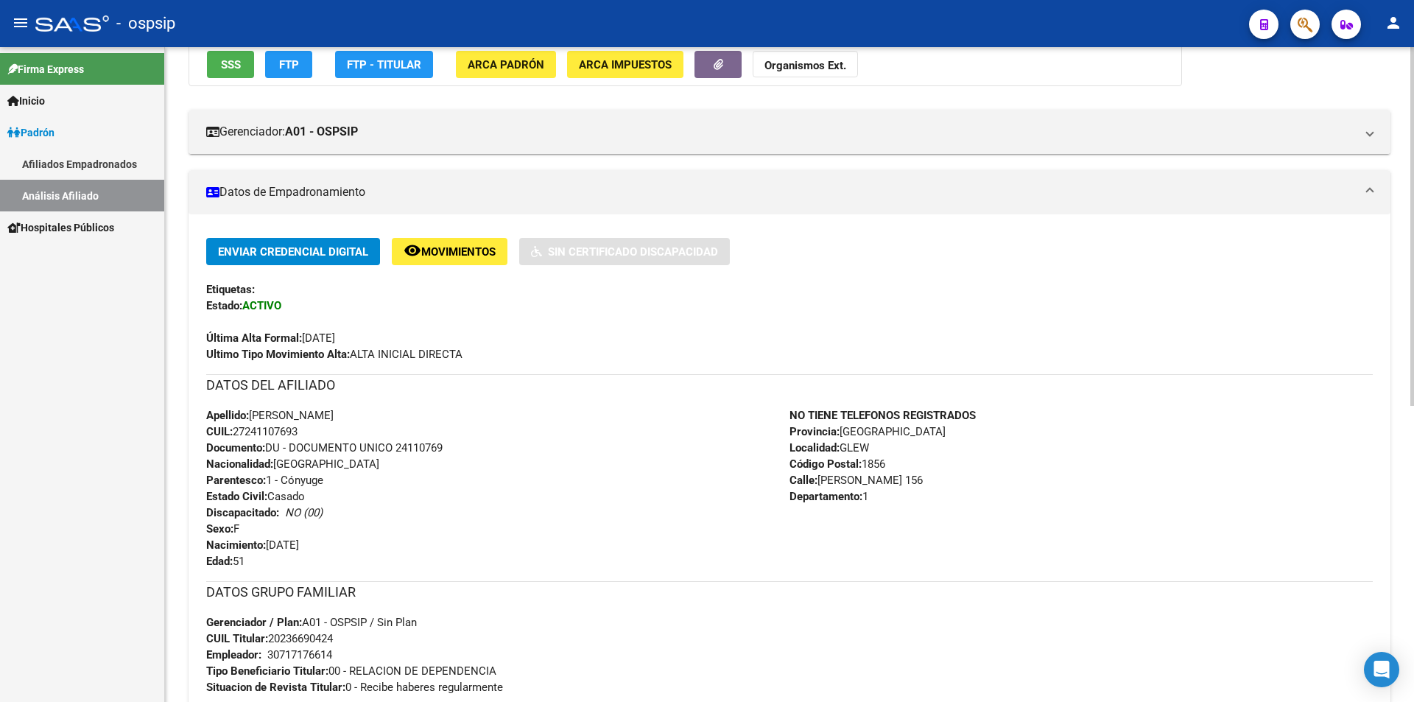
scroll to position [0, 0]
